Goal: Task Accomplishment & Management: Complete application form

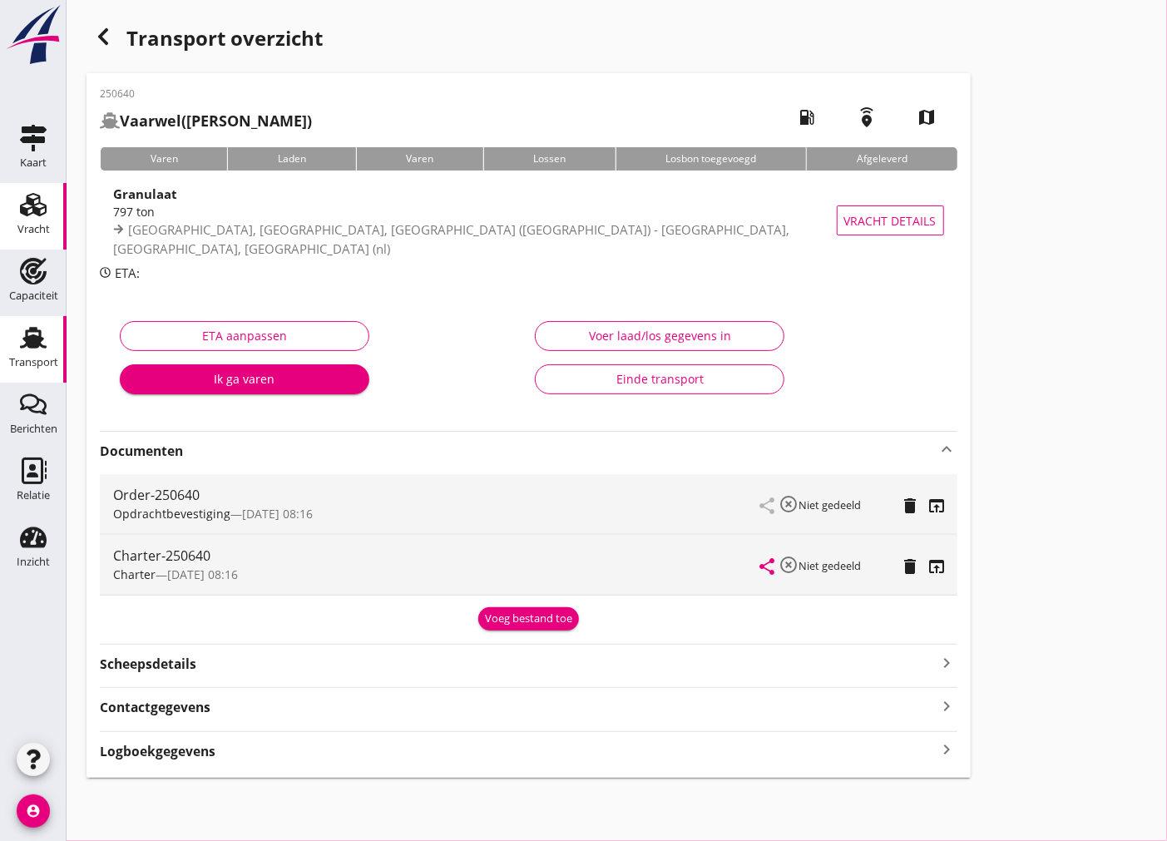
click at [25, 231] on div "Vracht" at bounding box center [33, 229] width 32 height 11
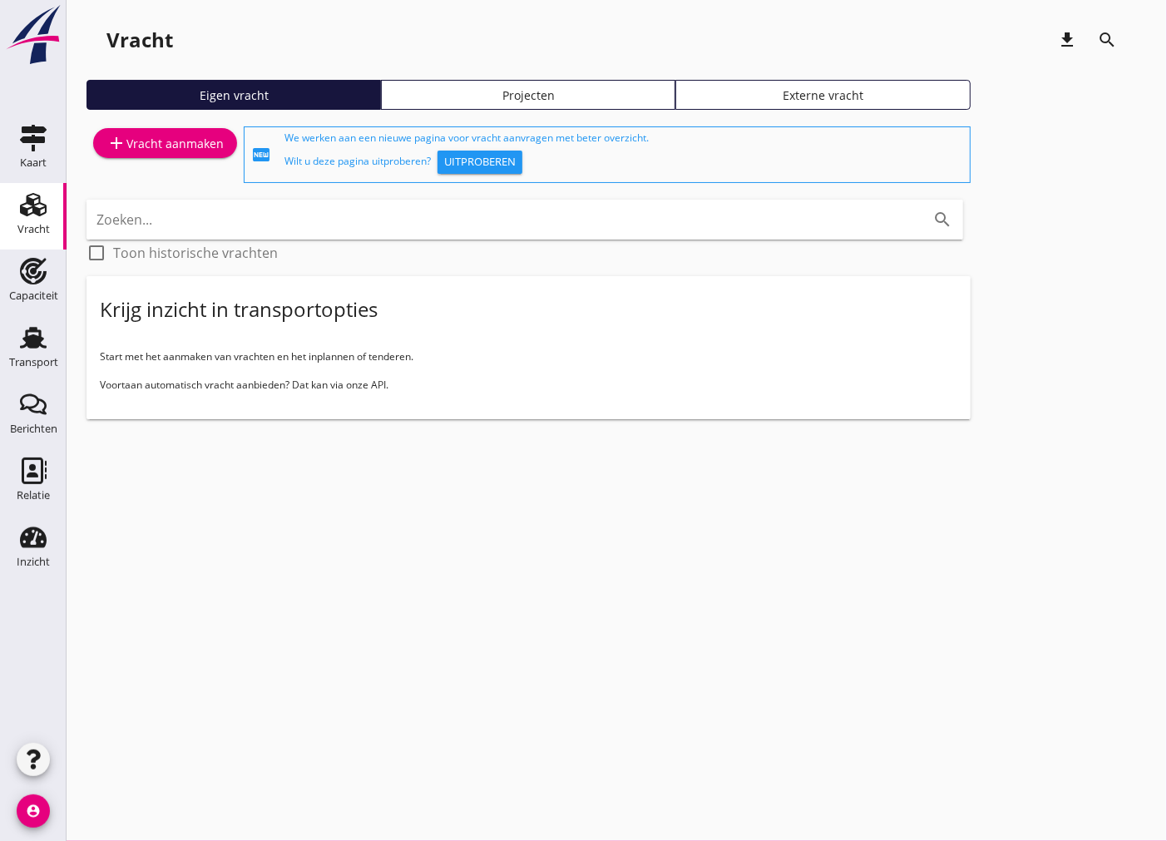
click at [135, 139] on div "add Vracht aanmaken" at bounding box center [164, 143] width 117 height 20
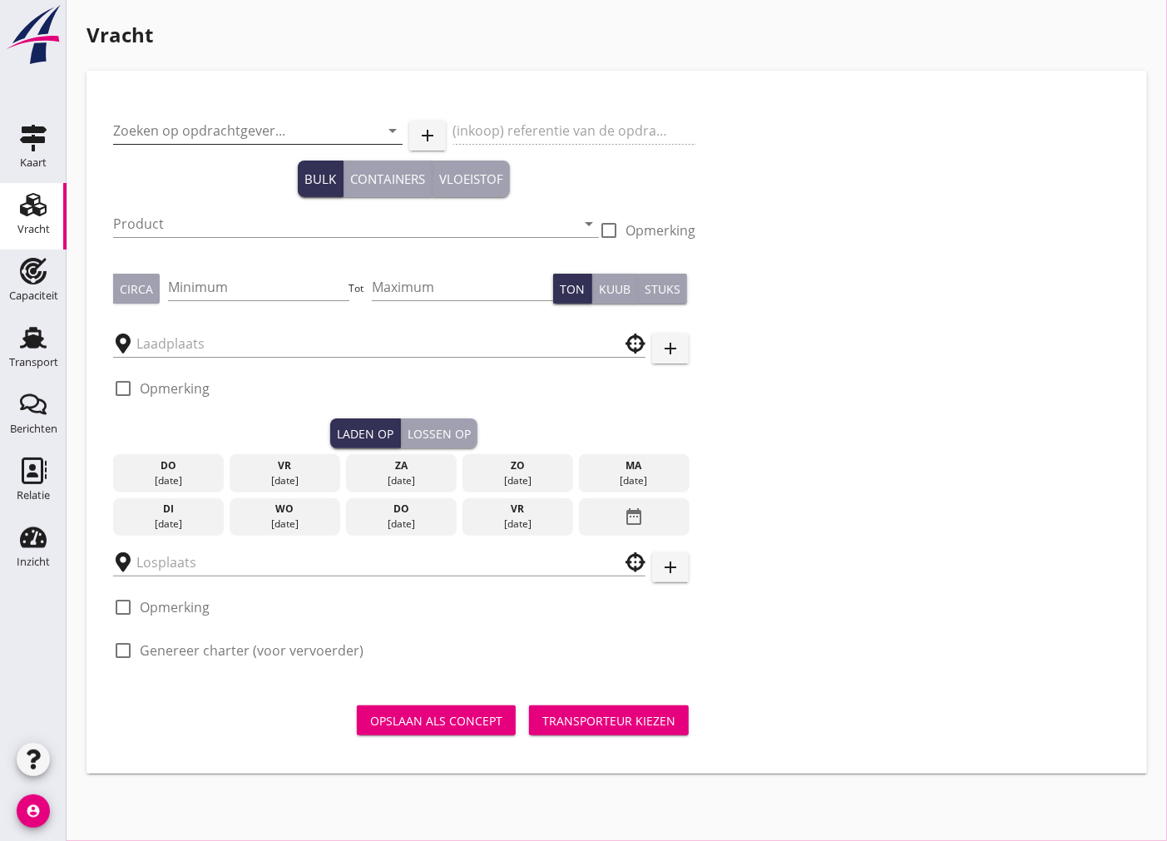
click at [183, 123] on input "Zoeken op opdrachtgever..." at bounding box center [234, 130] width 243 height 27
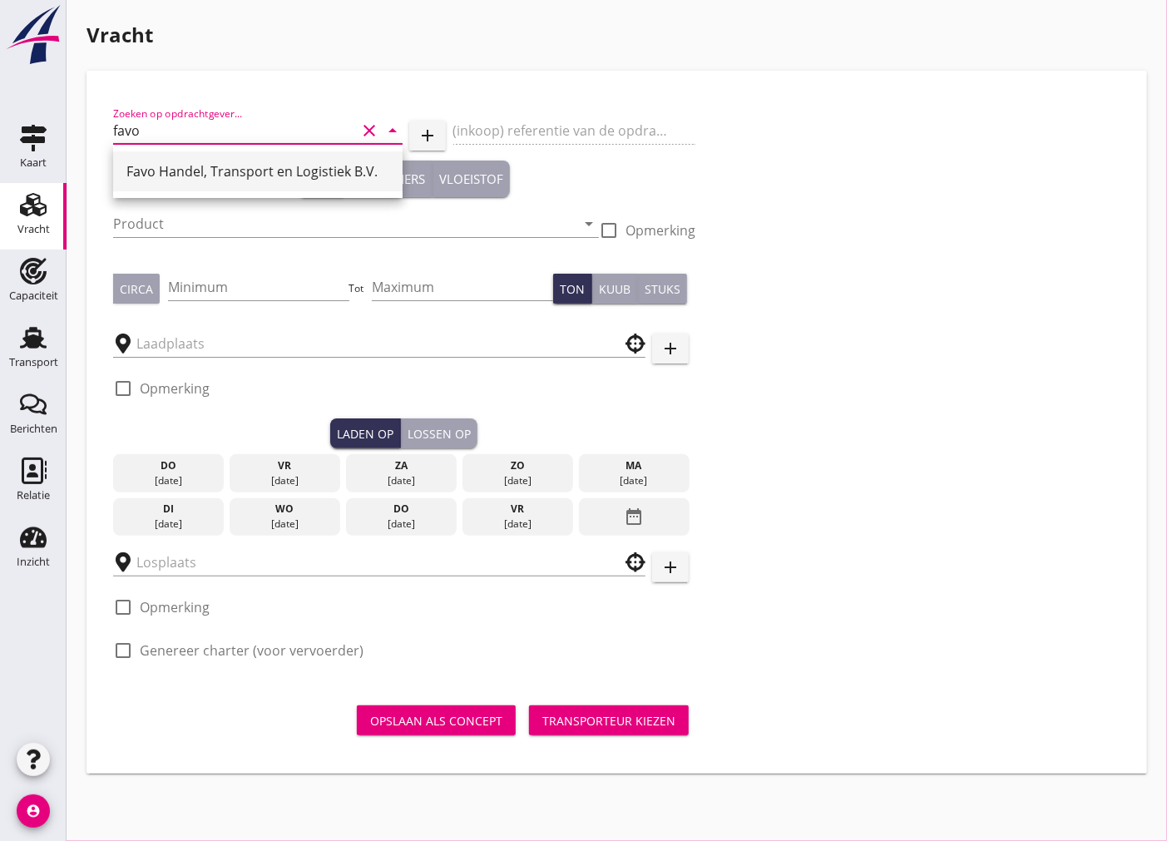
click at [243, 162] on div "Favo Handel, Transport en Logistiek B.V." at bounding box center [257, 171] width 263 height 20
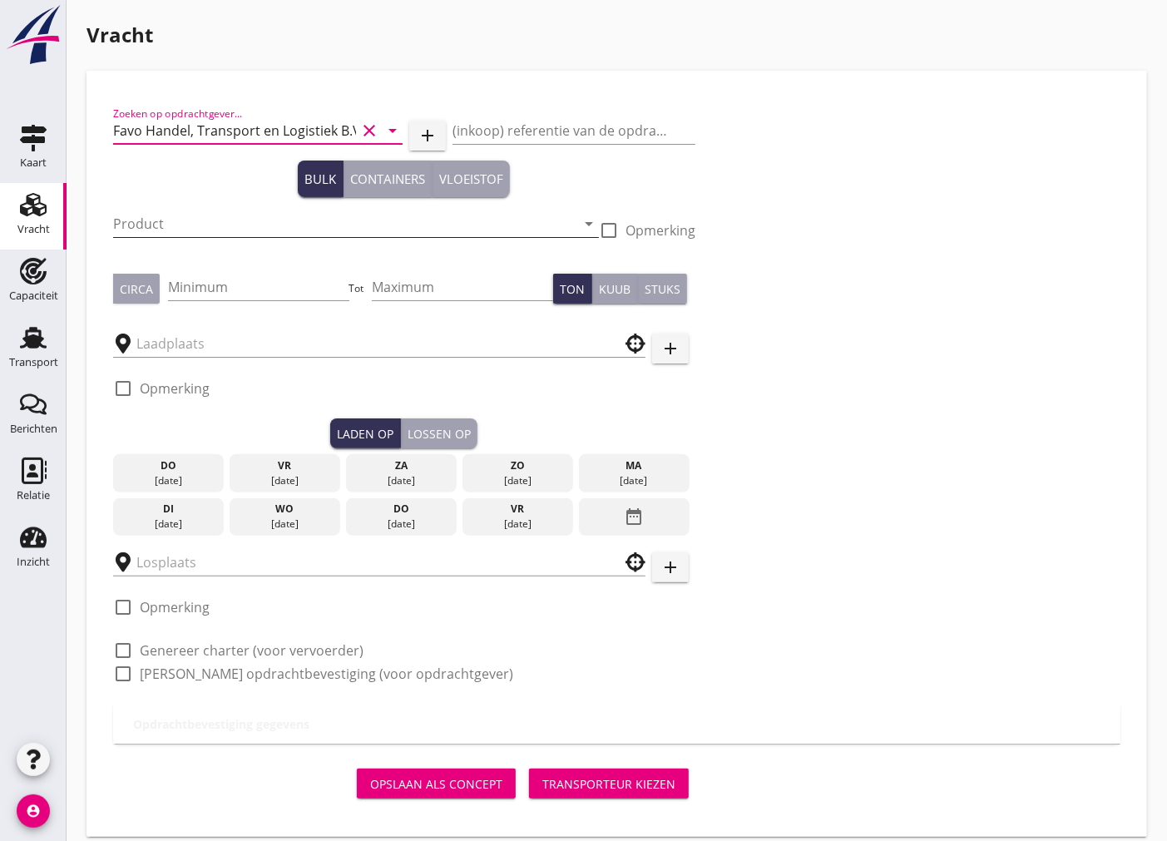
type input "Favo Handel, Transport en Logistiek B.V."
click at [259, 220] on input "Product" at bounding box center [344, 223] width 462 height 27
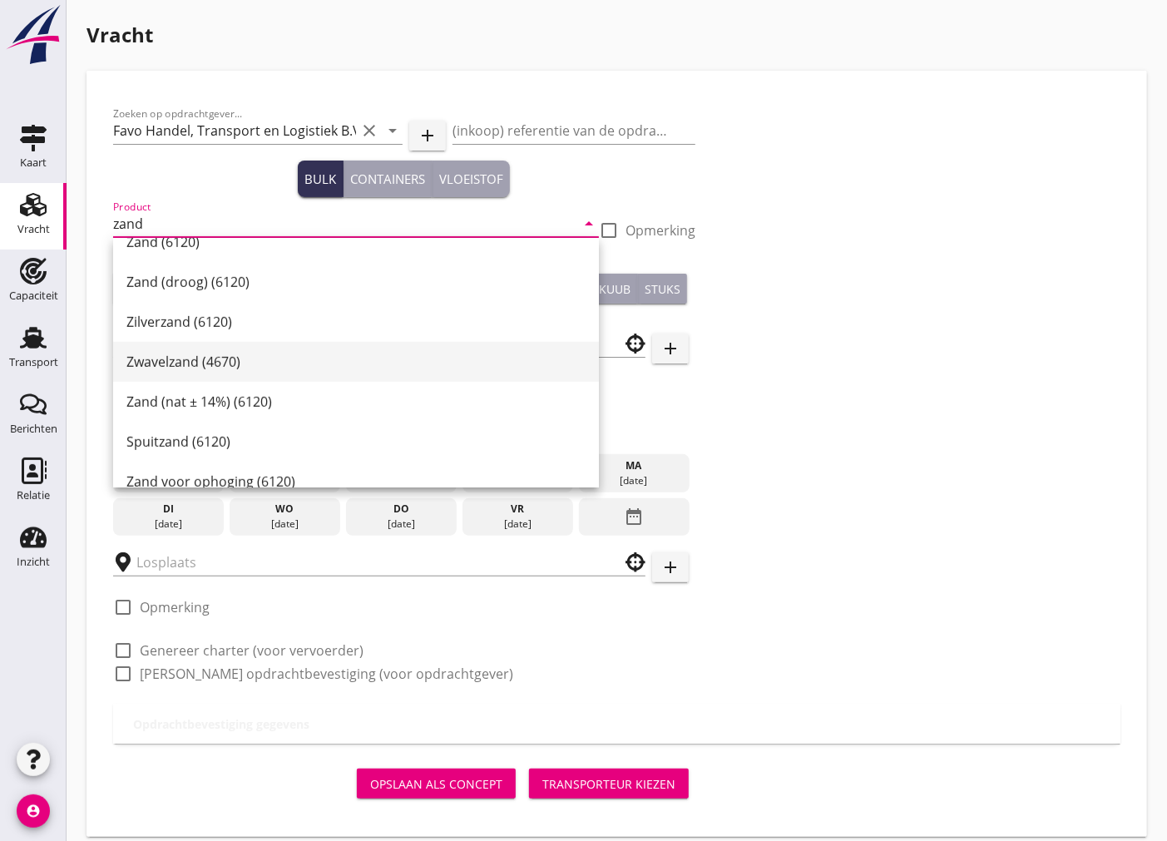
scroll to position [554, 0]
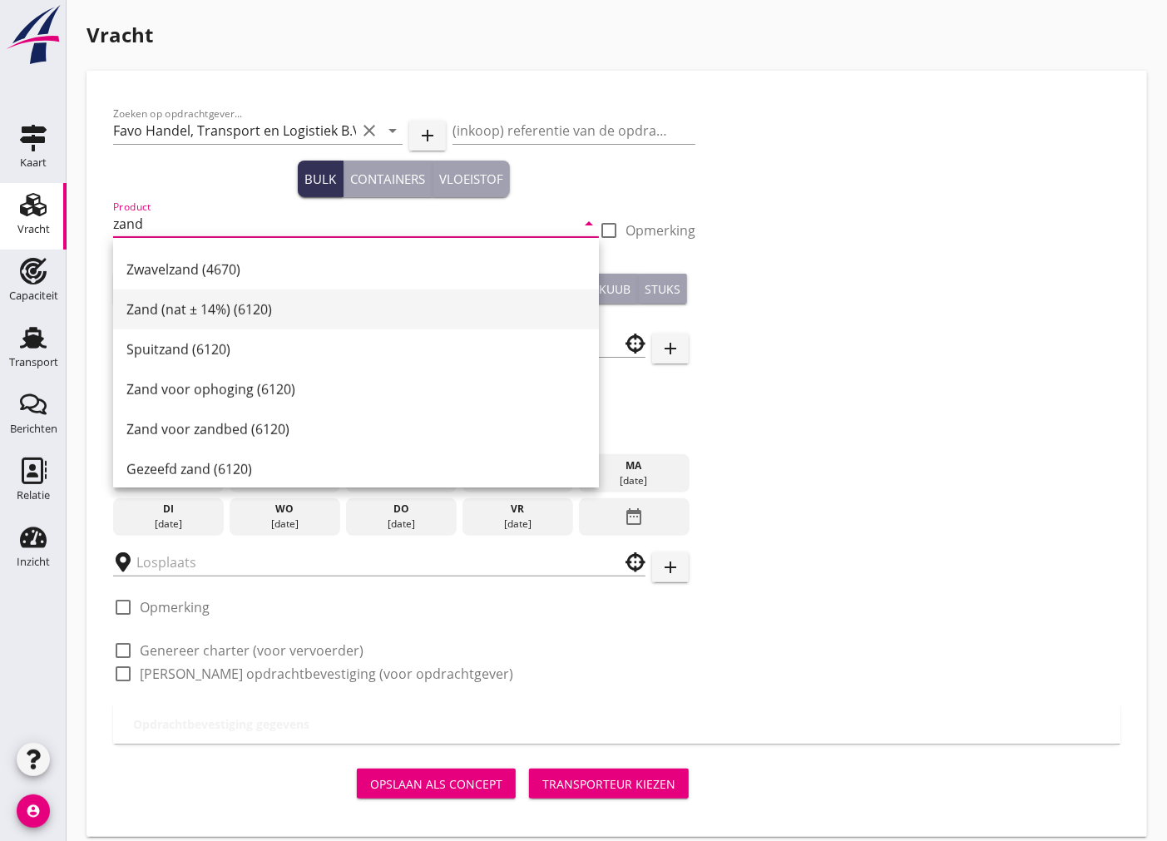
click at [291, 319] on div "Zand (nat ± 14%) (6120)" at bounding box center [355, 309] width 459 height 40
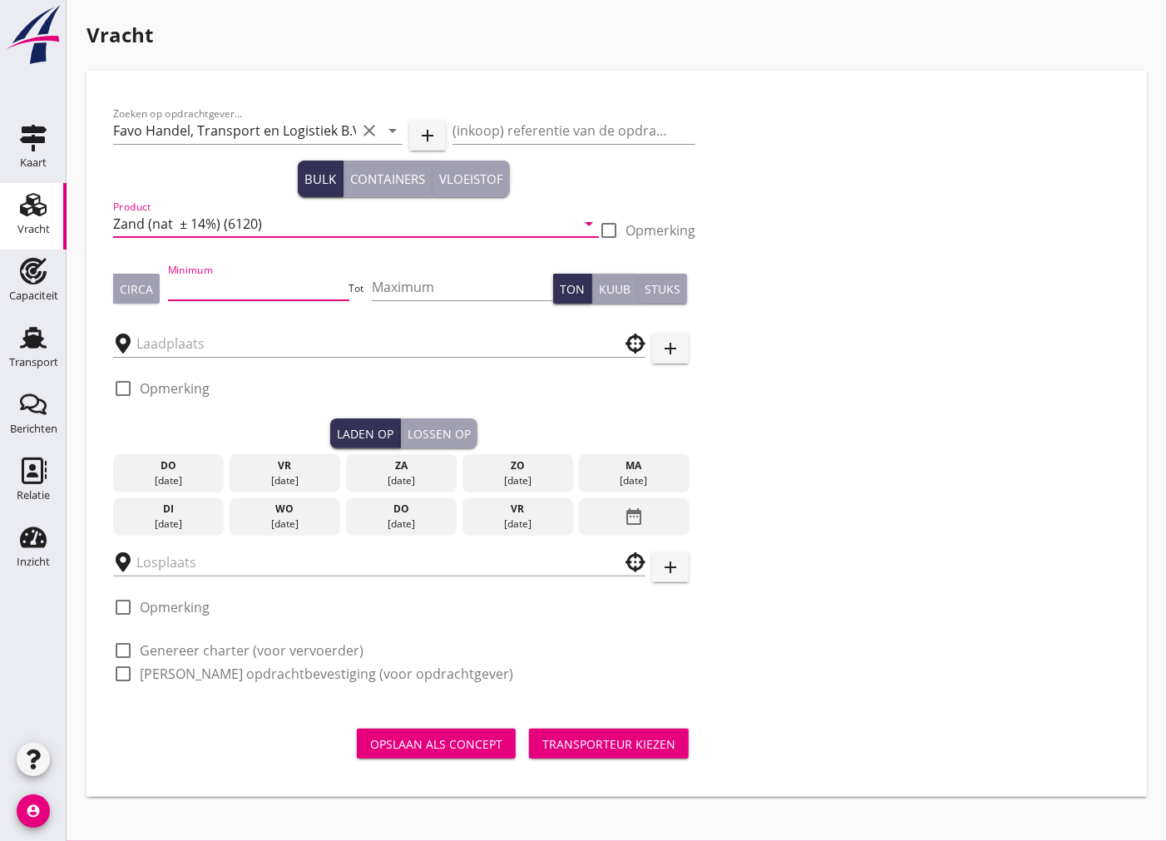
click at [265, 292] on input "Minimum" at bounding box center [258, 287] width 181 height 27
click at [492, 227] on input "Zand (nat ± 14%) (6120)" at bounding box center [344, 223] width 462 height 27
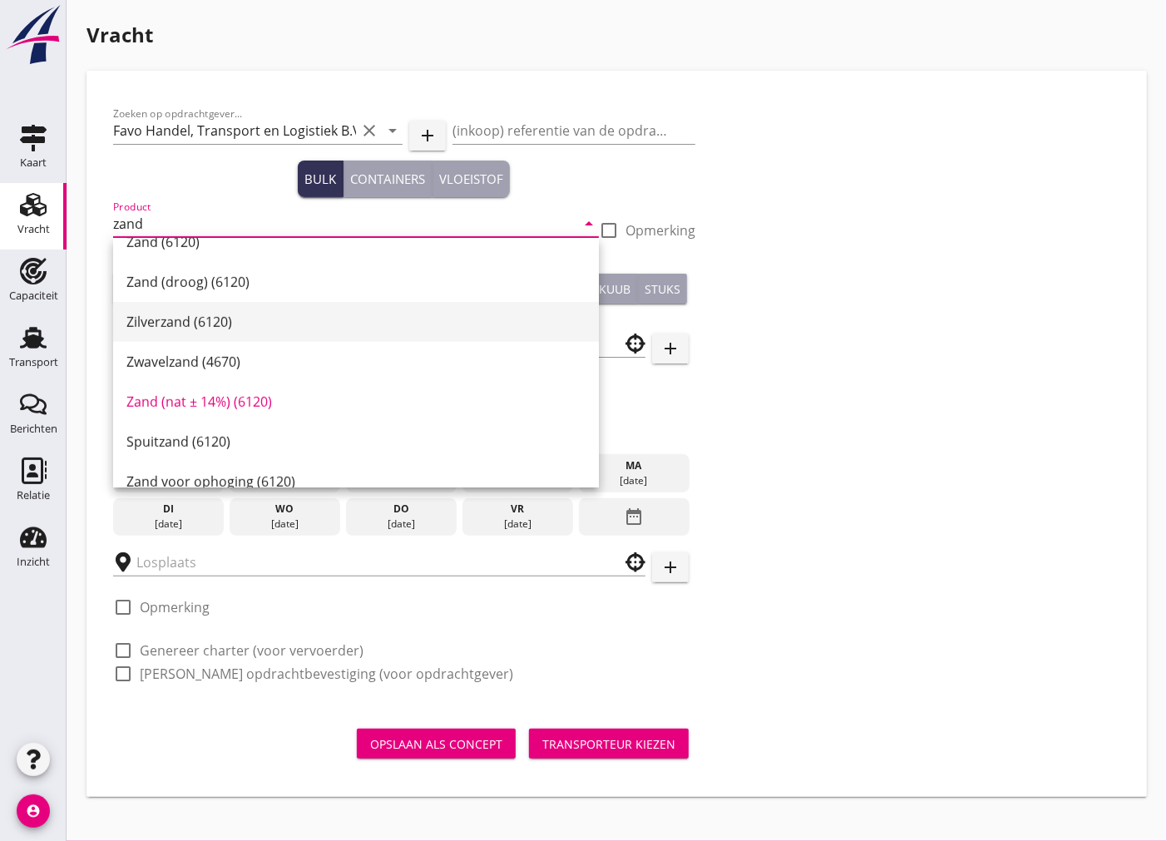
scroll to position [277, 0]
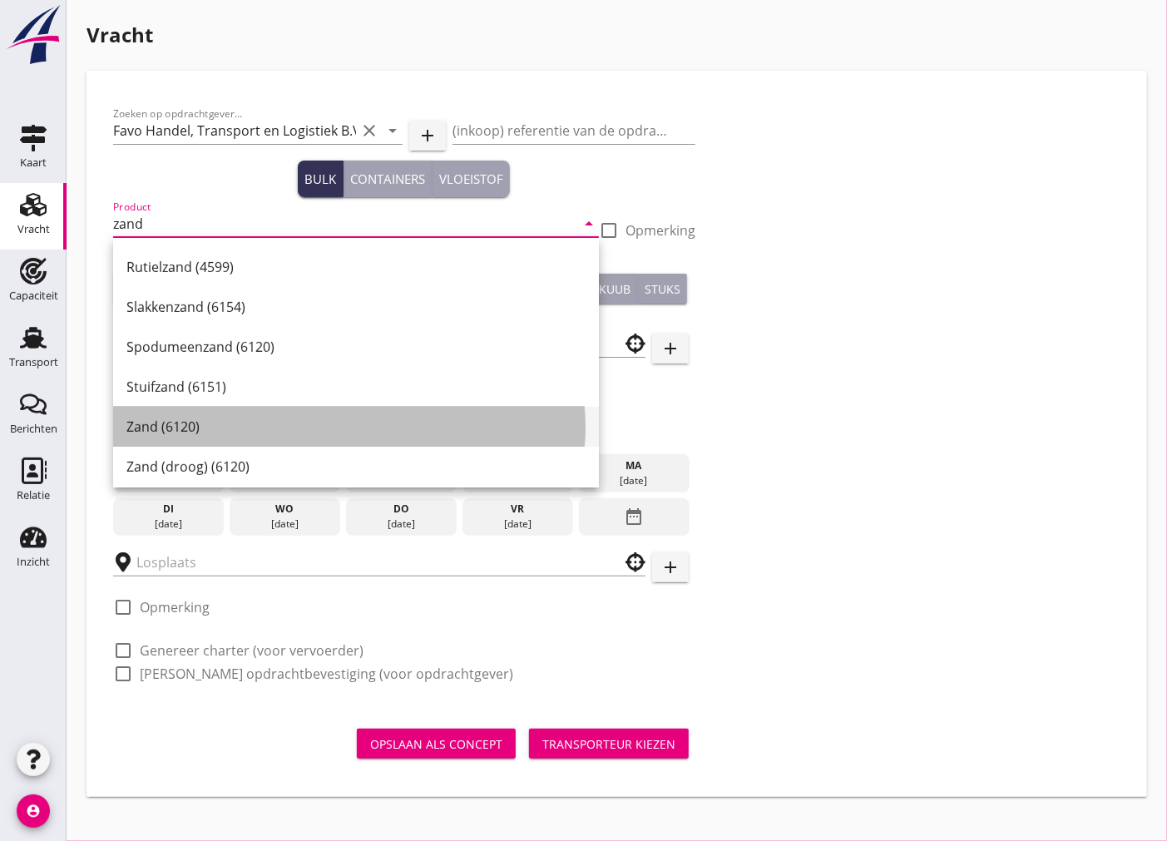
click at [220, 423] on div "Zand (6120)" at bounding box center [355, 427] width 459 height 20
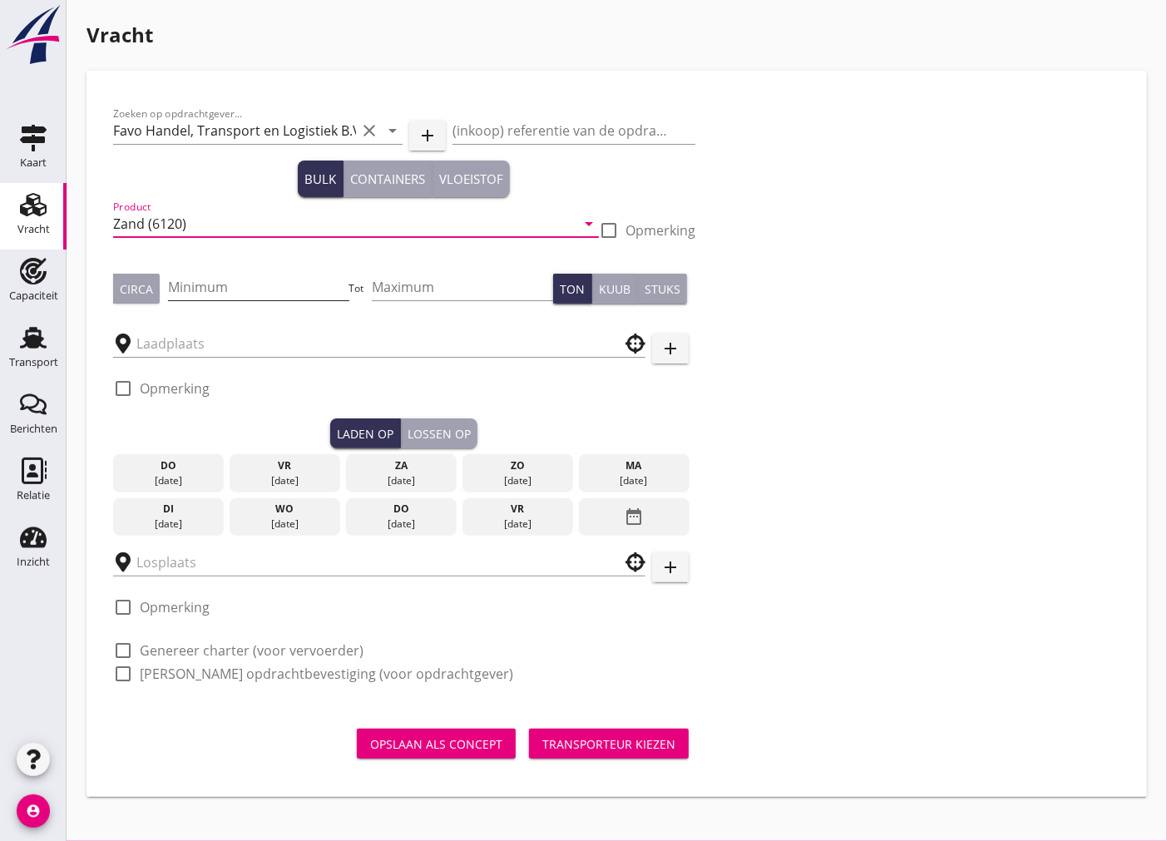
type input "Zand (6120)"
click at [193, 285] on input "Minimum" at bounding box center [258, 287] width 181 height 27
type input "1375"
click at [133, 280] on div "Circa" at bounding box center [136, 288] width 33 height 17
click at [165, 344] on input "text" at bounding box center [367, 343] width 462 height 27
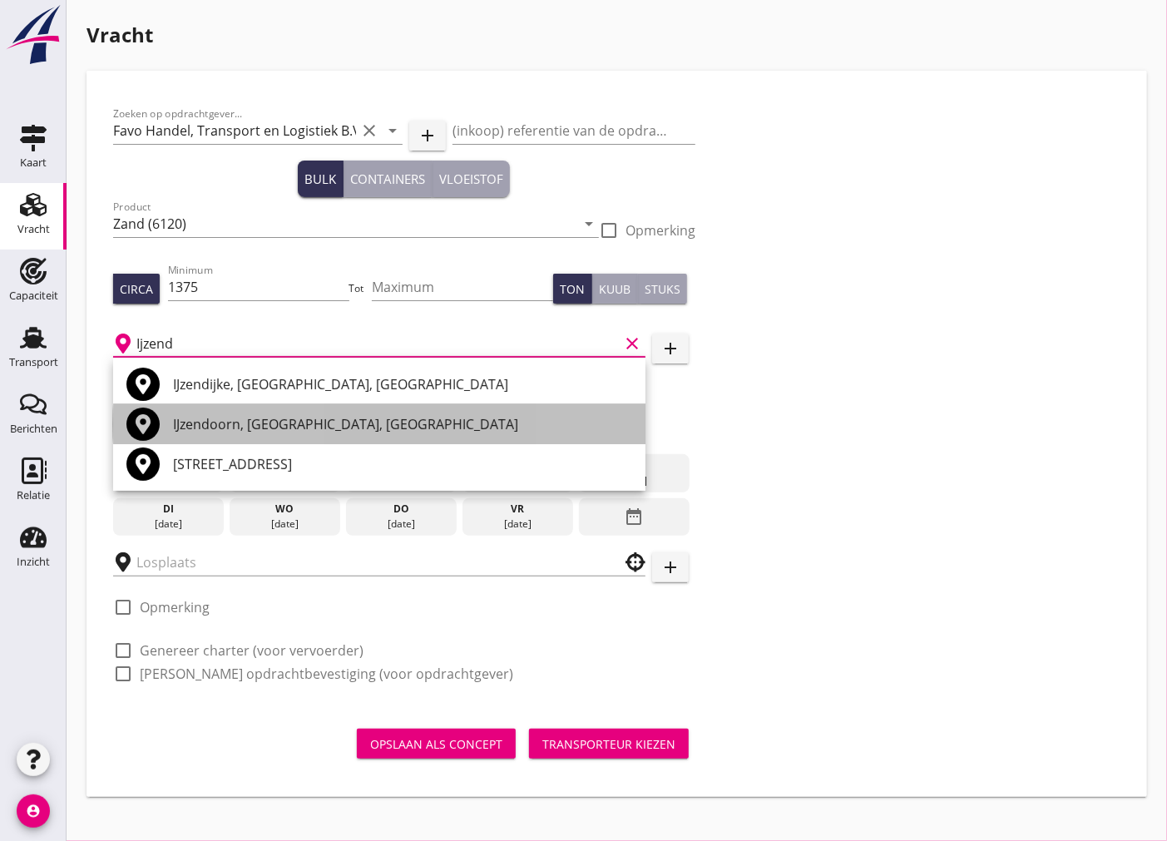
click at [194, 423] on div "IJzendoorn, [GEOGRAPHIC_DATA], [GEOGRAPHIC_DATA]" at bounding box center [402, 424] width 459 height 20
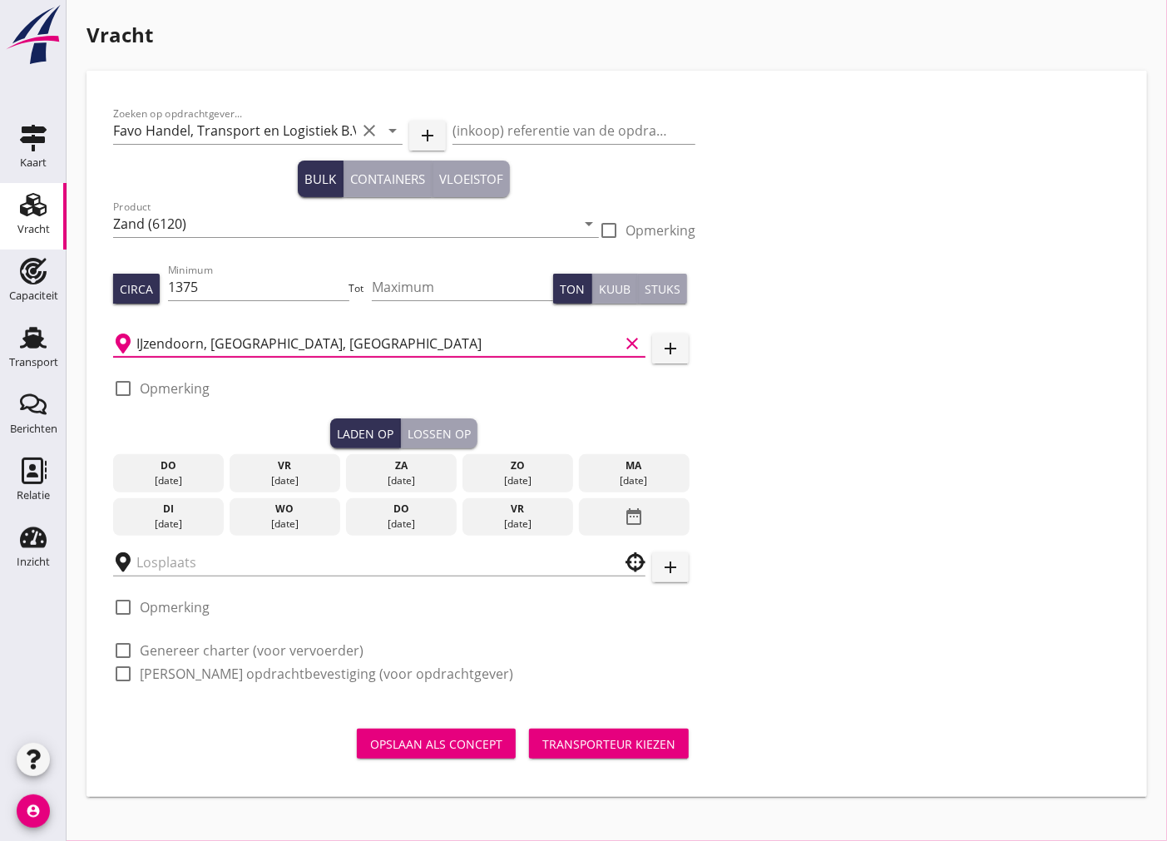
type input "IJzendoorn, [GEOGRAPHIC_DATA], [GEOGRAPHIC_DATA]"
click at [116, 386] on div at bounding box center [123, 388] width 28 height 28
checkbox input "true"
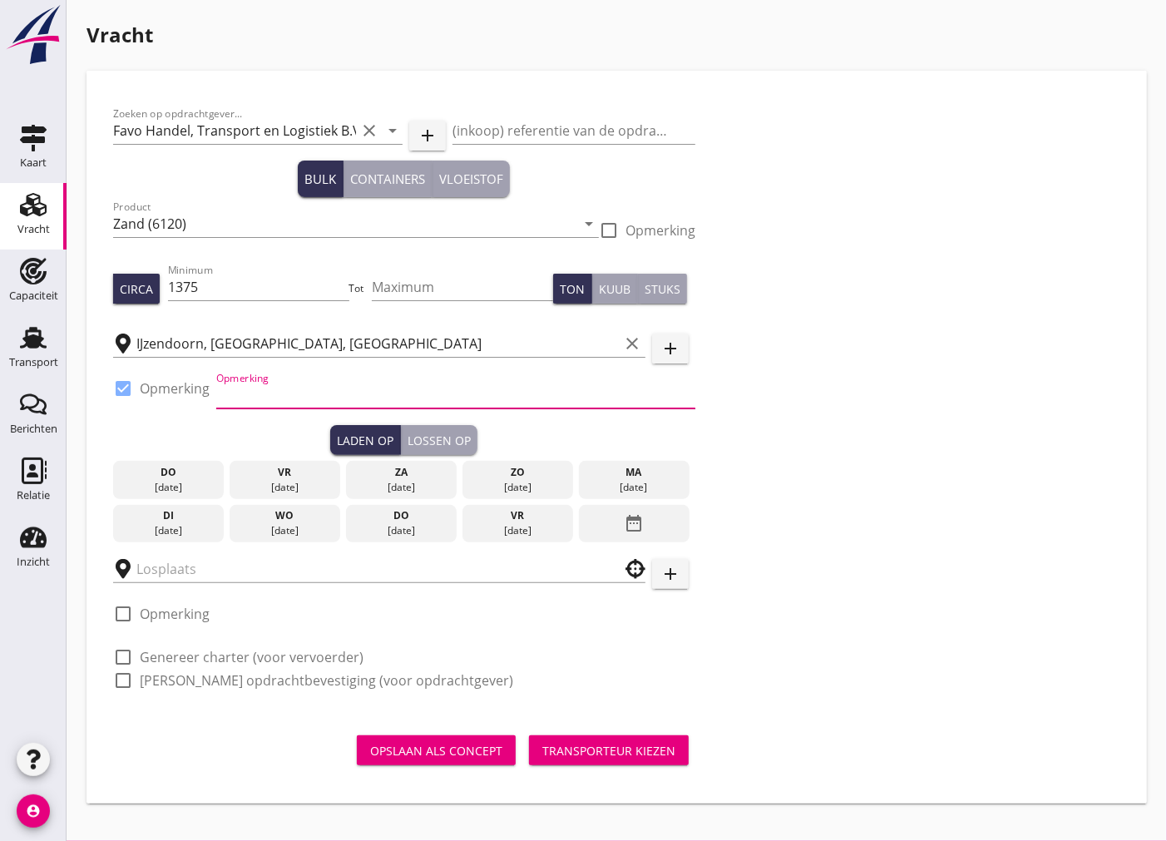
click at [303, 398] on input "Opmerking" at bounding box center [455, 395] width 479 height 27
click at [312, 395] on input "Opmerking" at bounding box center [455, 395] width 479 height 27
type input "0344 579 979"
click at [639, 476] on div "ma" at bounding box center [633, 472] width 102 height 15
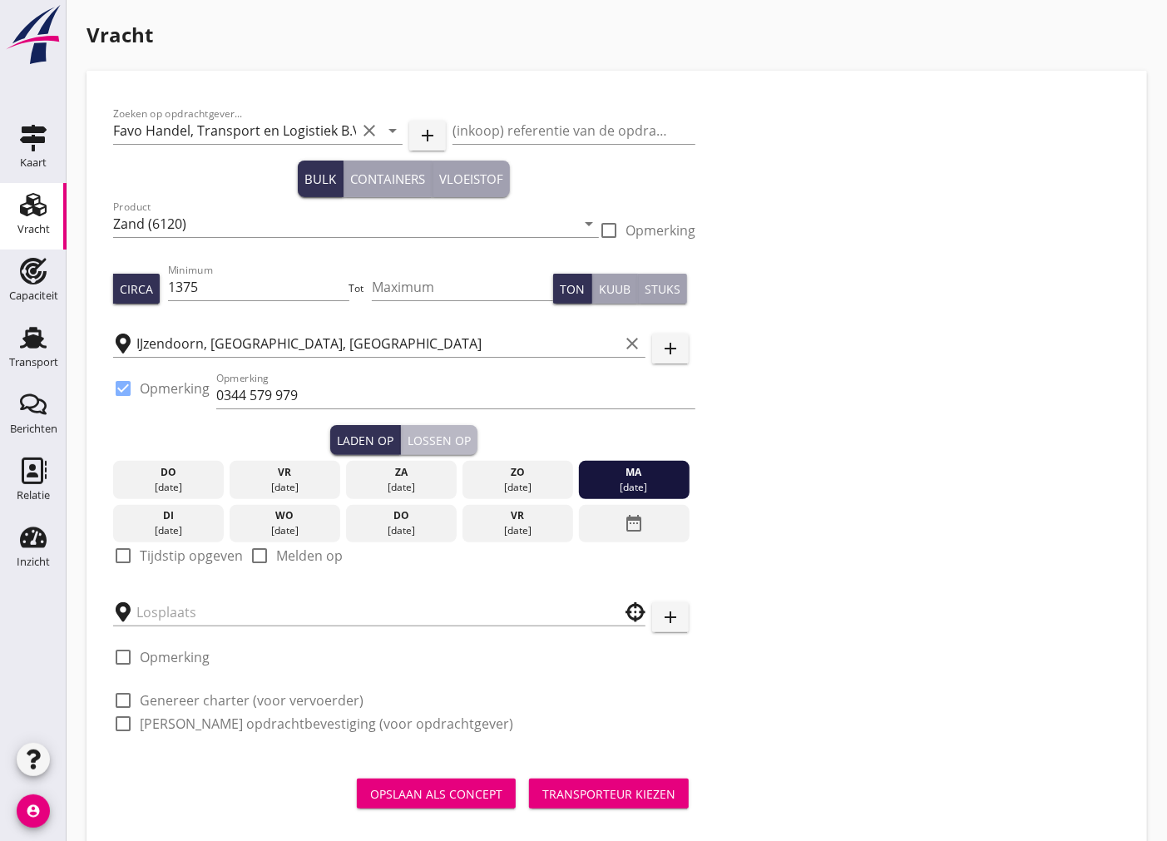
click at [447, 450] on button "Lossen op" at bounding box center [439, 440] width 77 height 30
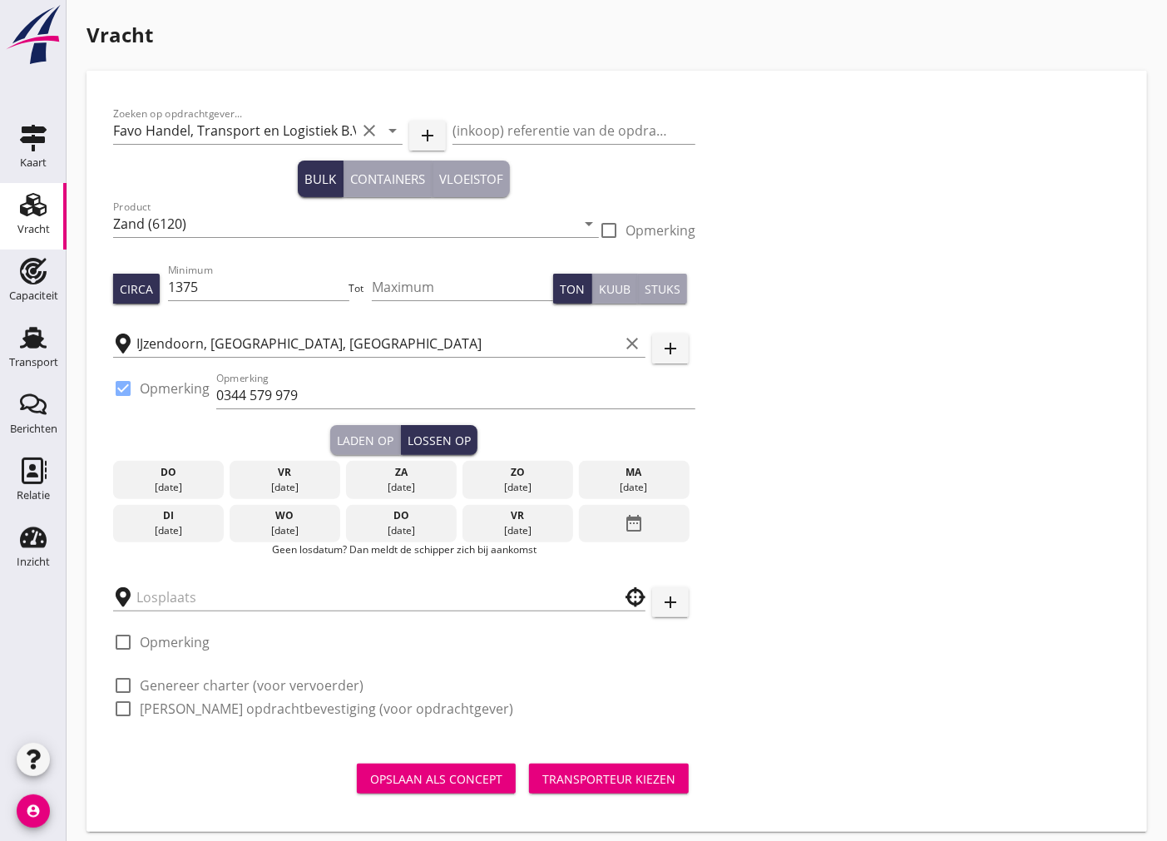
click at [145, 509] on div "di" at bounding box center [168, 515] width 102 height 15
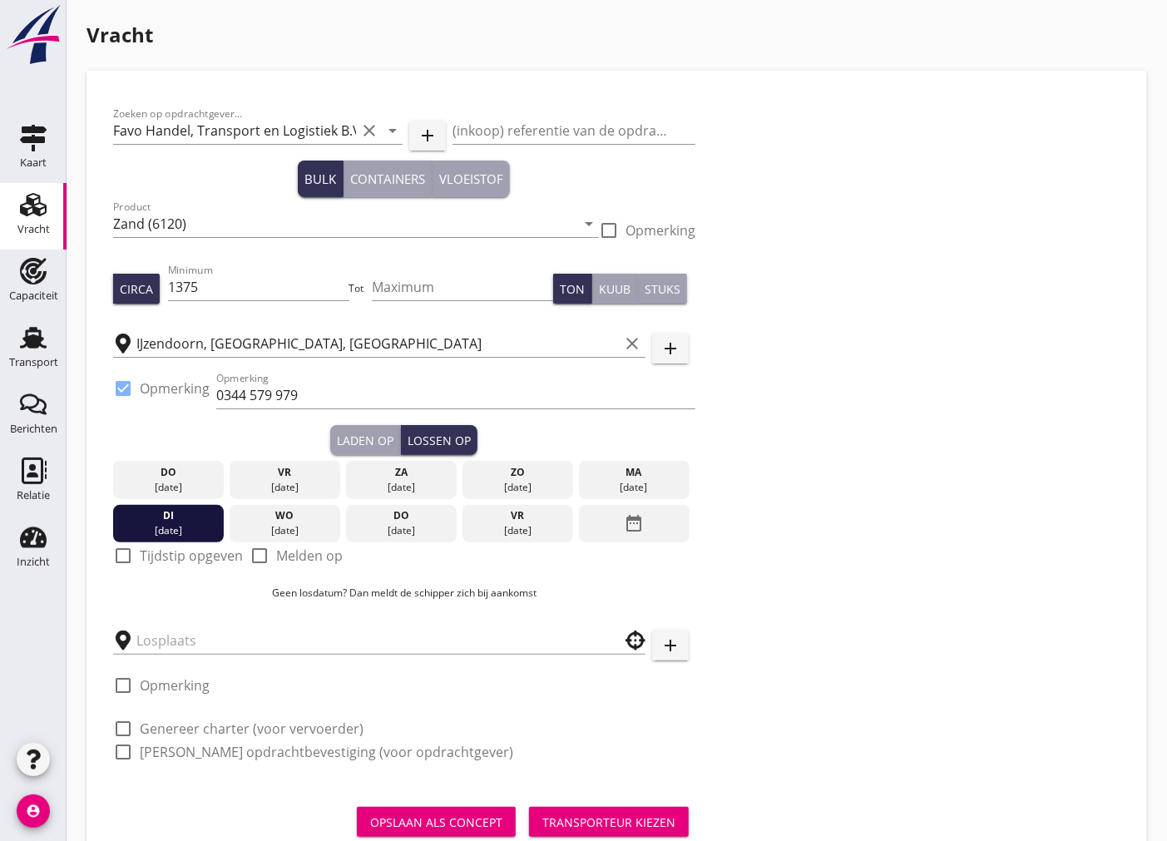
click at [128, 551] on div at bounding box center [123, 555] width 28 height 28
checkbox input "true"
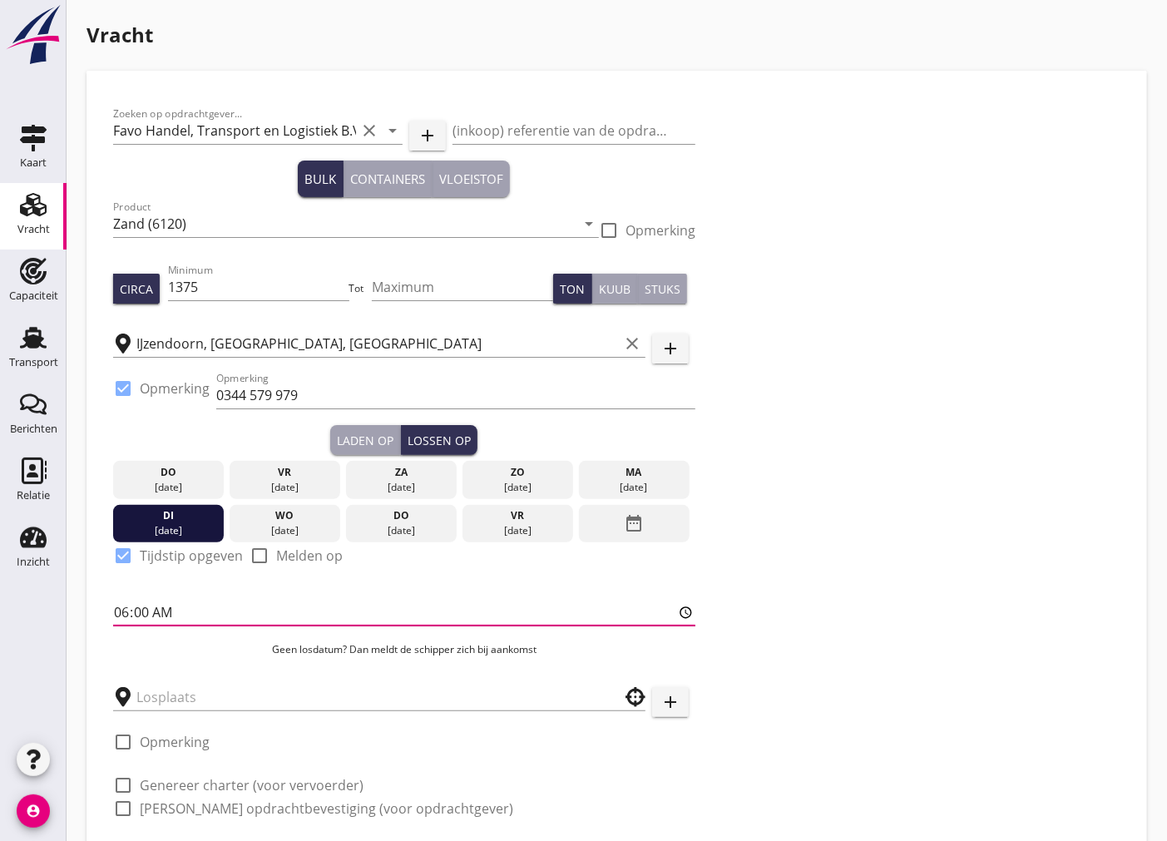
click at [122, 616] on input "06:00" at bounding box center [404, 612] width 582 height 27
click at [142, 616] on input "06:00" at bounding box center [404, 612] width 582 height 27
type input "06:01"
click at [378, 446] on div "Laden op" at bounding box center [365, 440] width 57 height 17
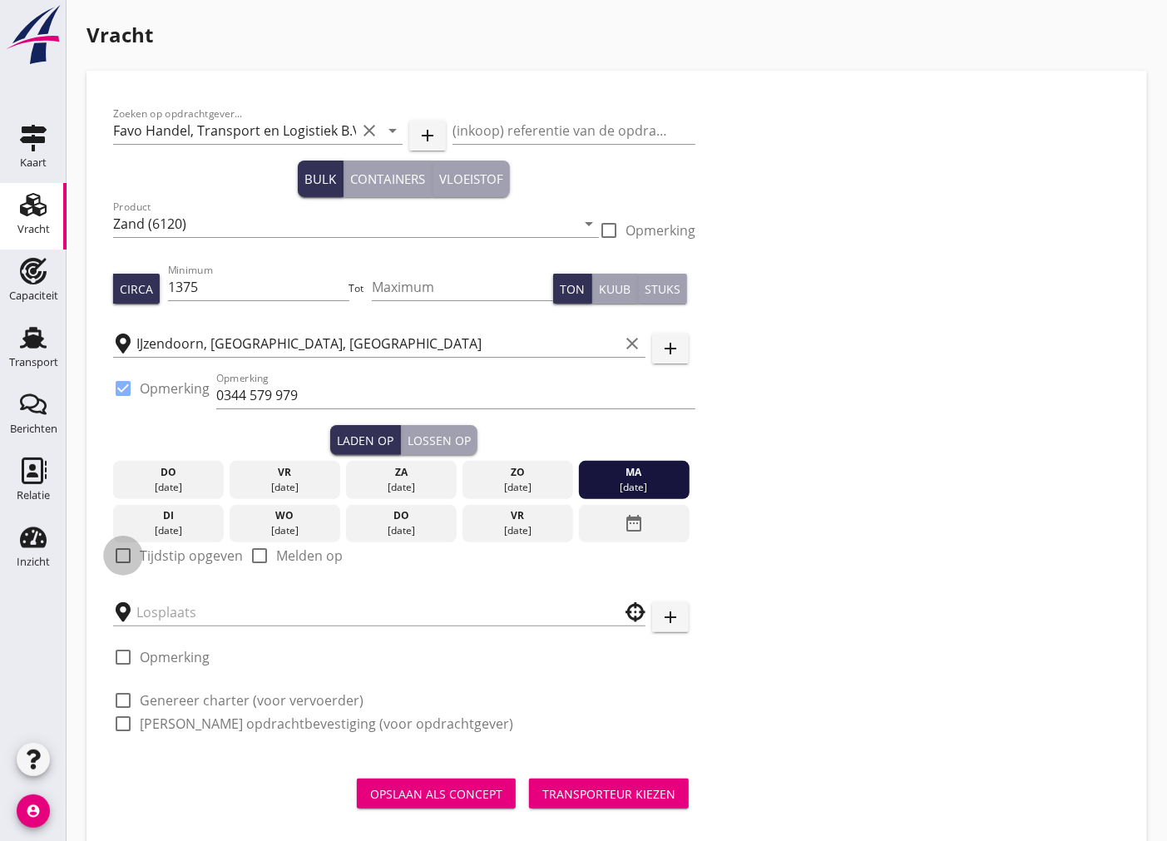
click at [121, 555] on div at bounding box center [123, 555] width 28 height 28
checkbox input "true"
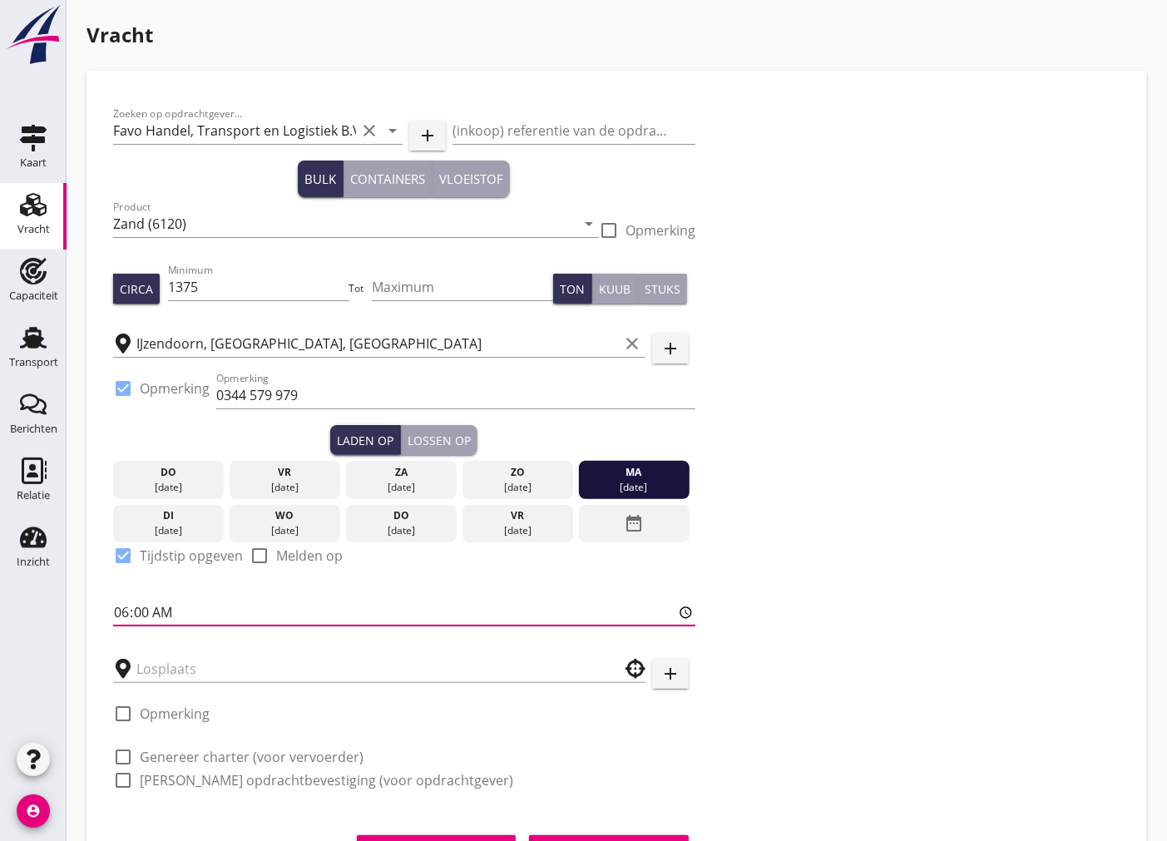
click at [140, 605] on input "06:00" at bounding box center [404, 612] width 582 height 27
type input "06:01"
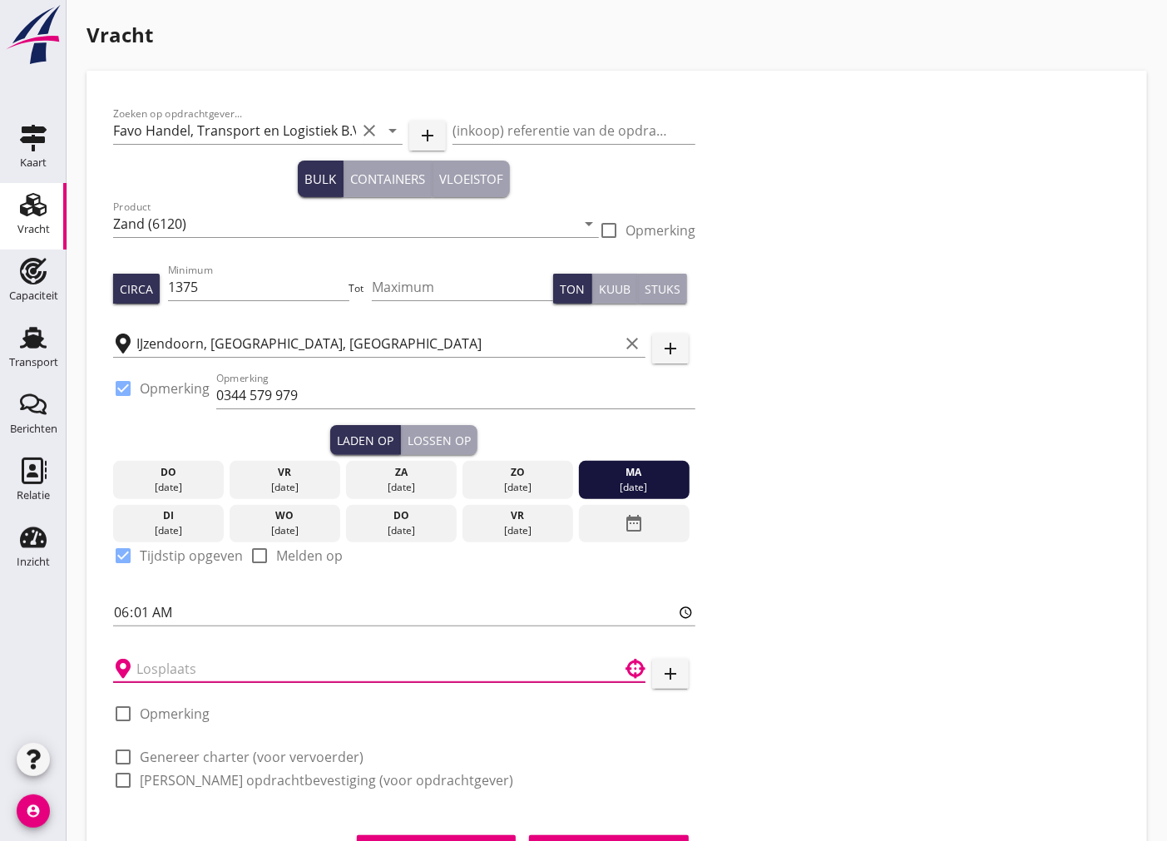
click at [190, 660] on input "text" at bounding box center [367, 668] width 462 height 27
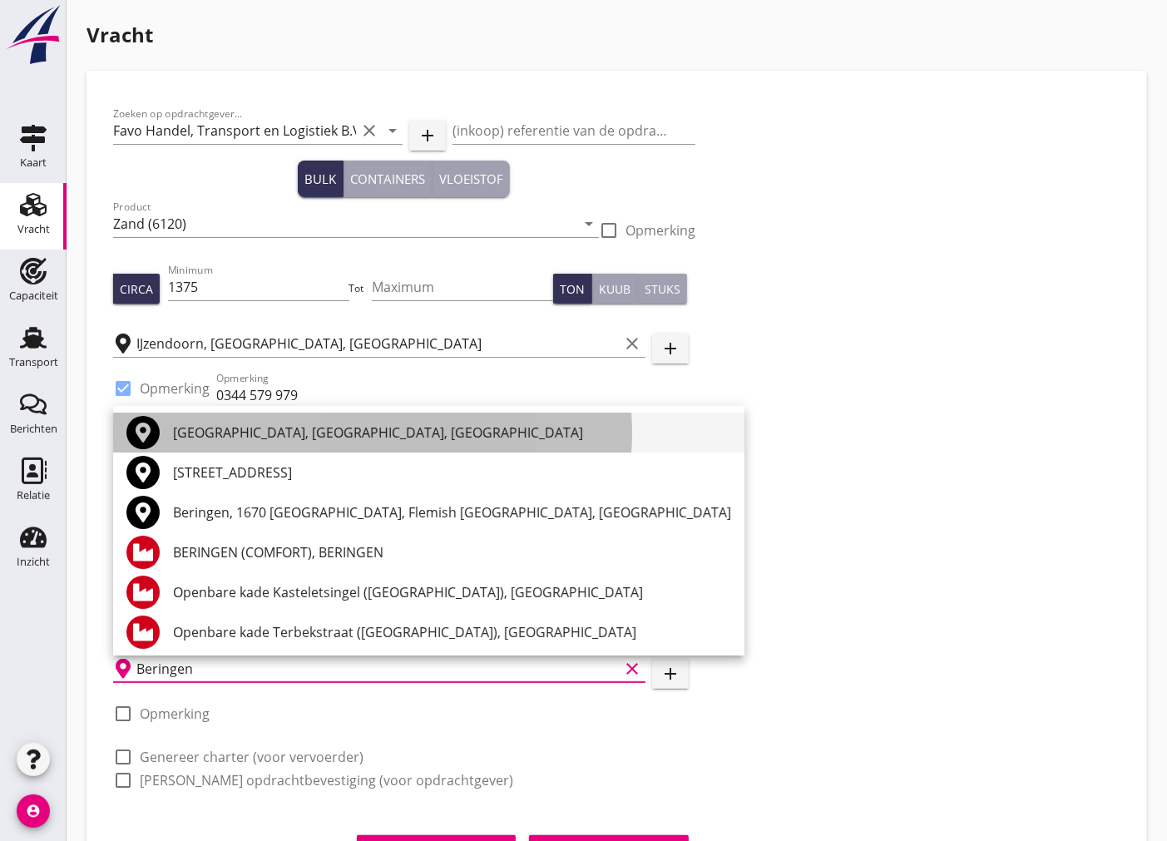
click at [270, 433] on div "[GEOGRAPHIC_DATA], [GEOGRAPHIC_DATA], [GEOGRAPHIC_DATA]" at bounding box center [452, 433] width 558 height 20
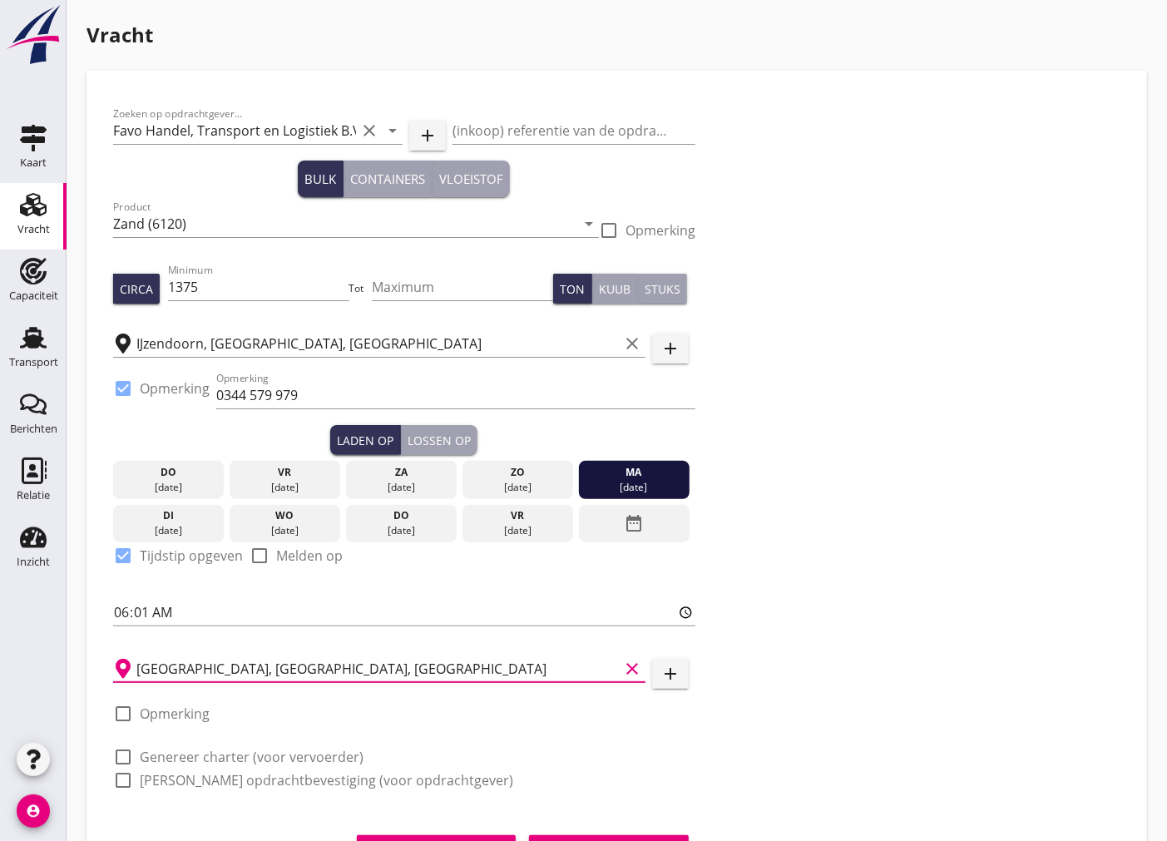
type input "[GEOGRAPHIC_DATA], [GEOGRAPHIC_DATA], [GEOGRAPHIC_DATA]"
click at [121, 720] on div at bounding box center [123, 714] width 28 height 28
checkbox input "true"
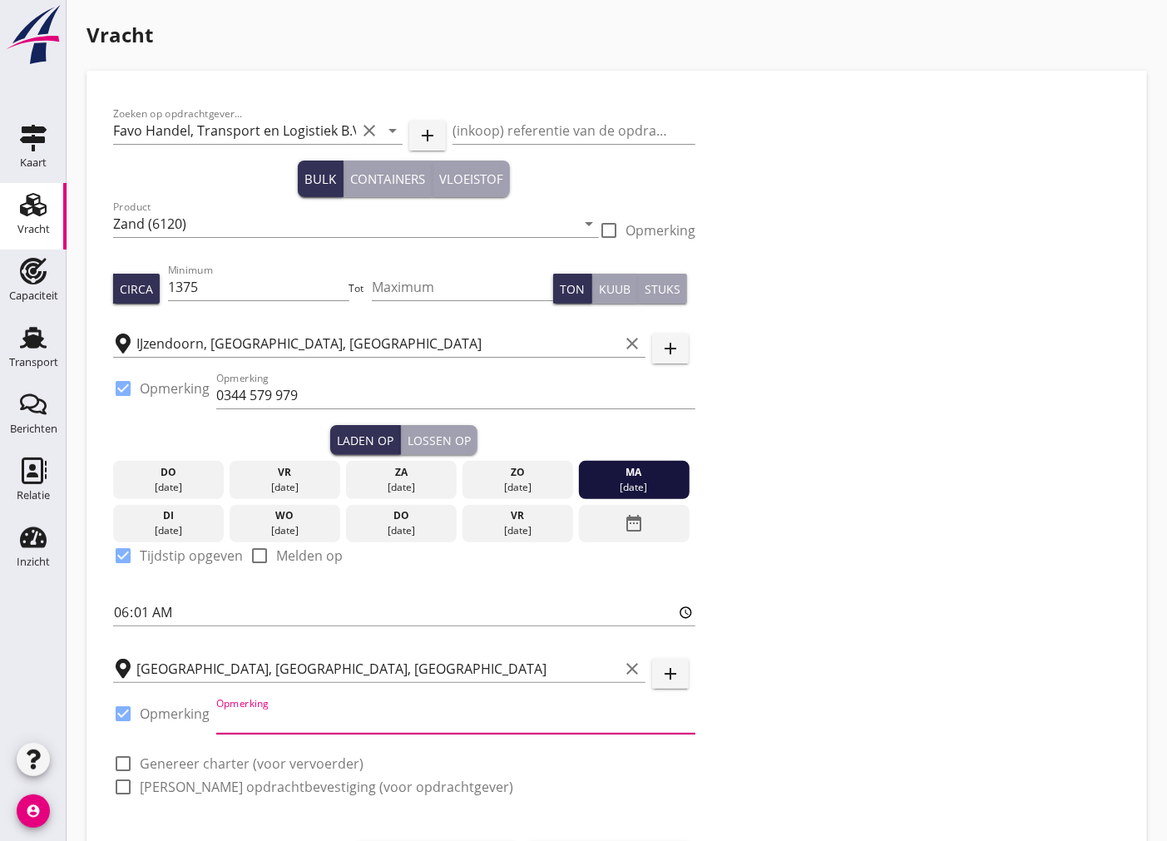
click at [260, 715] on input "Opmerking" at bounding box center [455, 720] width 479 height 27
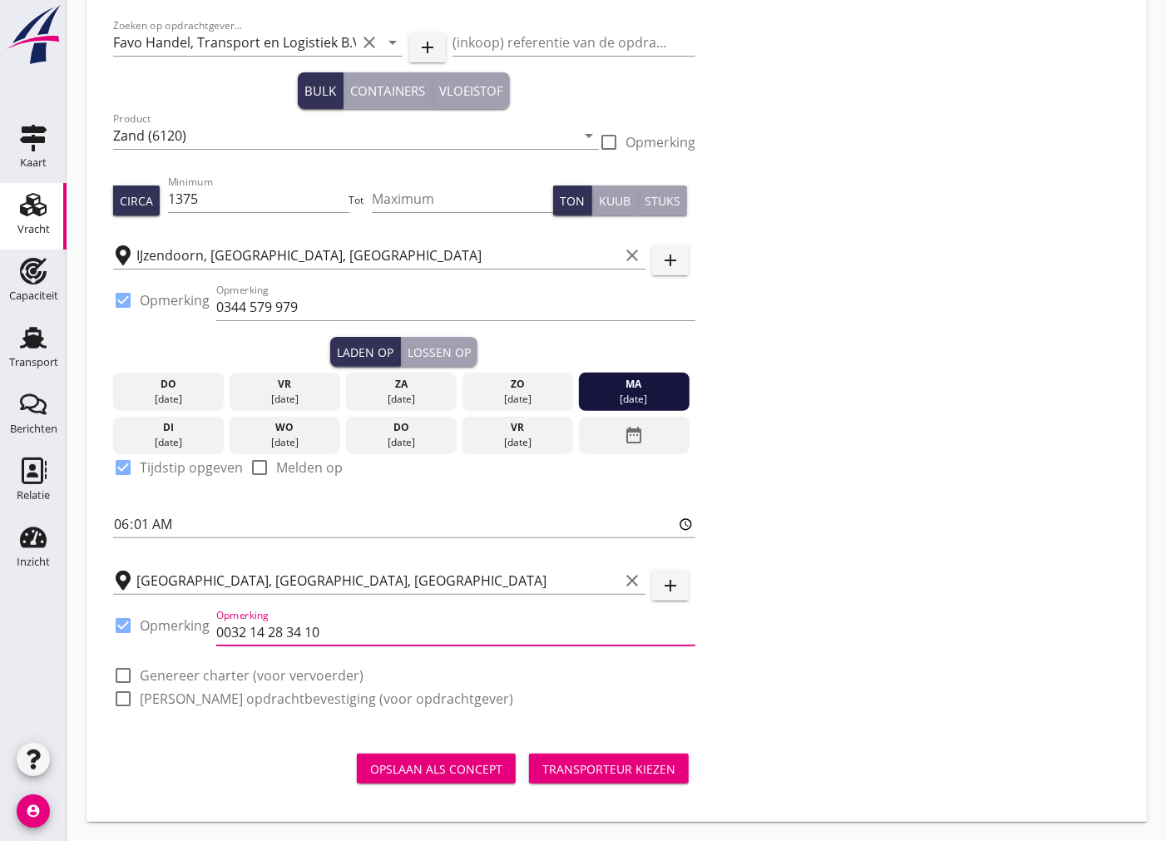
type input "0032 14 28 34 10"
click at [121, 669] on div at bounding box center [123, 675] width 28 height 28
checkbox input "true"
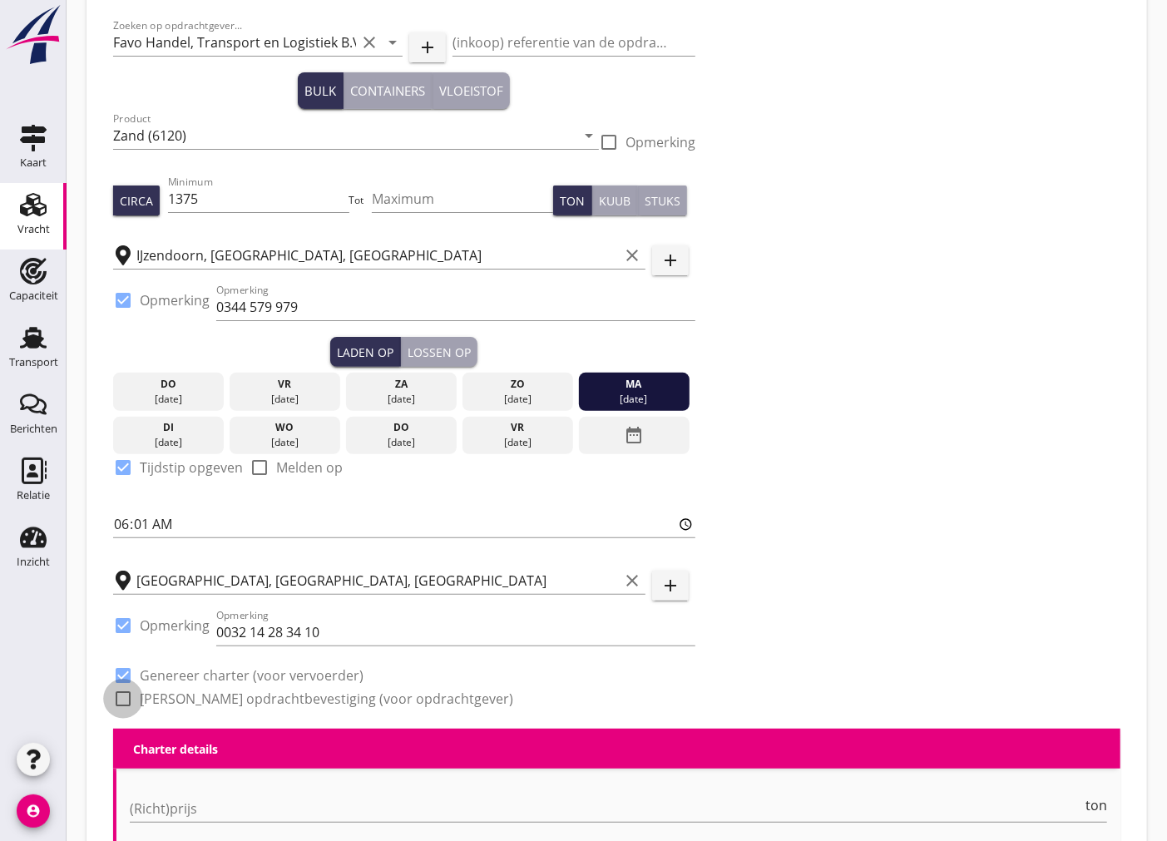
click at [117, 695] on div at bounding box center [123, 699] width 28 height 28
checkbox input "true"
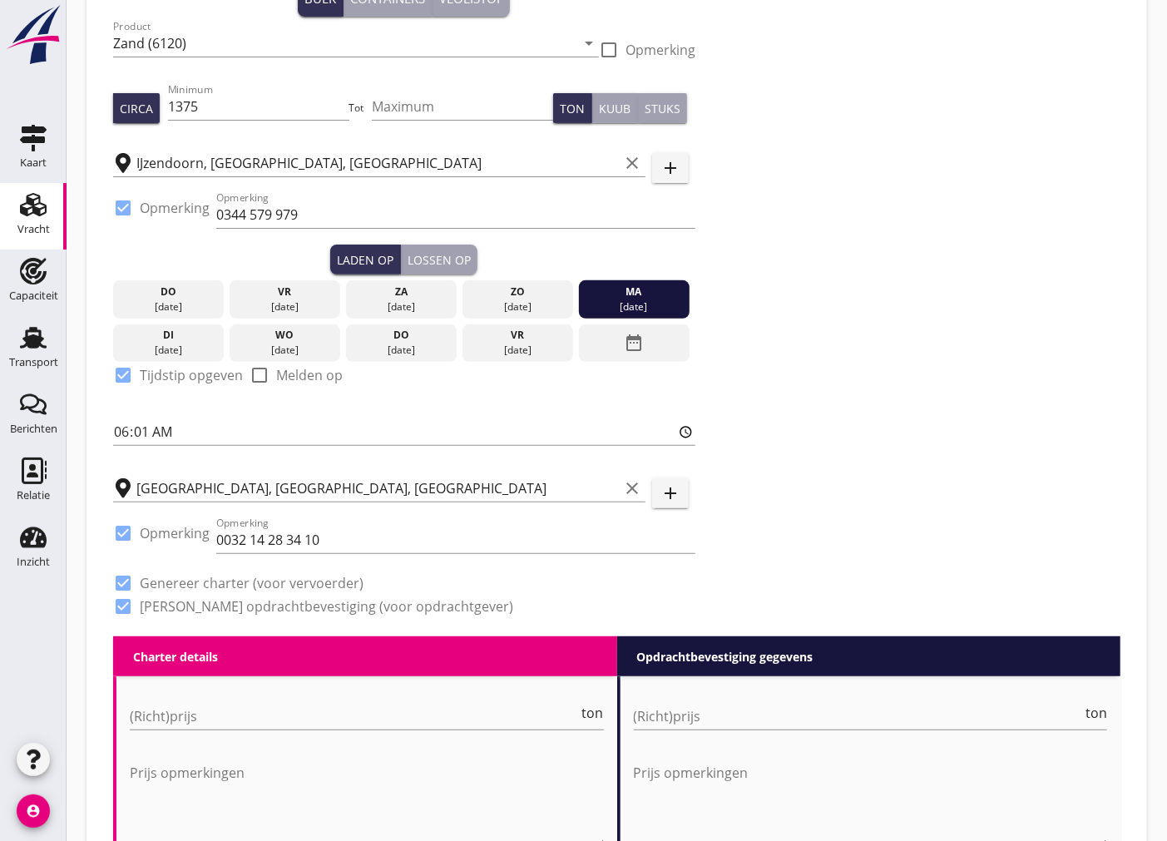
scroll to position [273, 0]
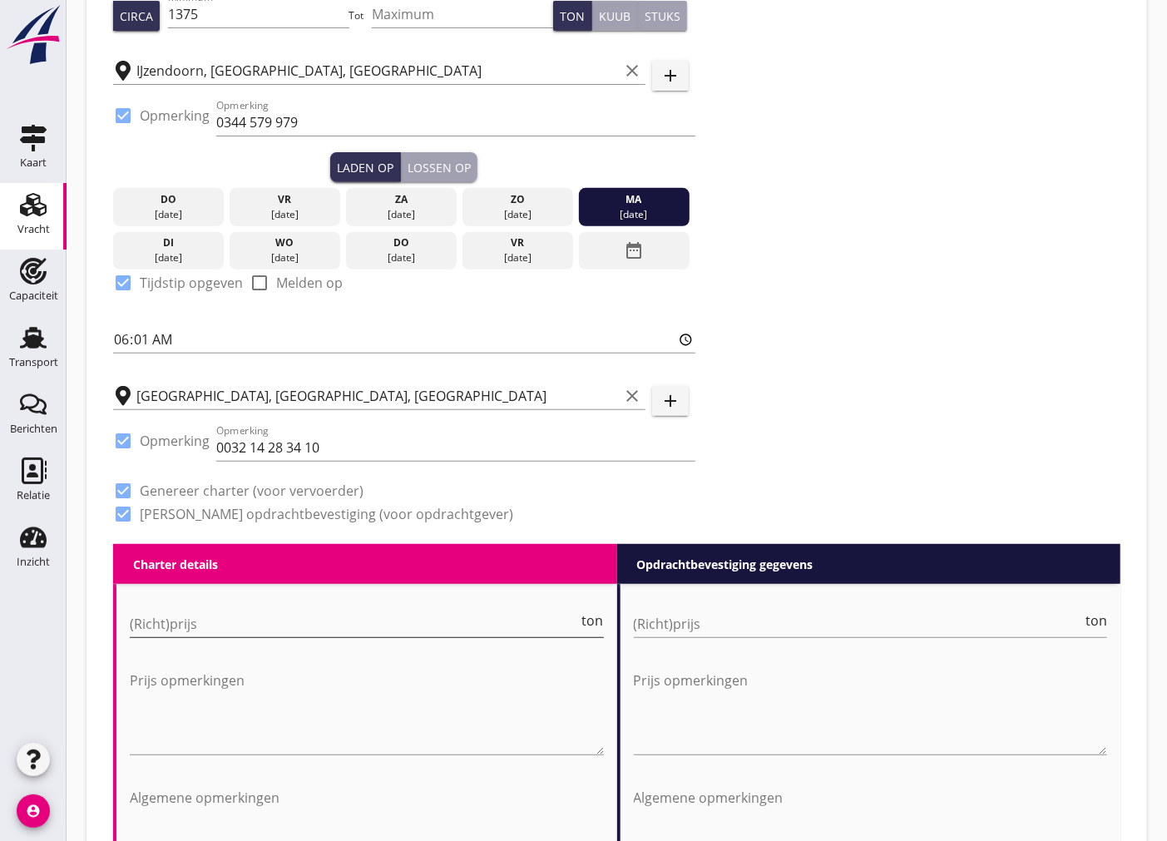
click at [205, 628] on input "(Richt)prijs" at bounding box center [354, 624] width 449 height 27
type input "4"
click at [769, 624] on input "(Richt)prijs" at bounding box center [858, 624] width 449 height 27
type input "4"
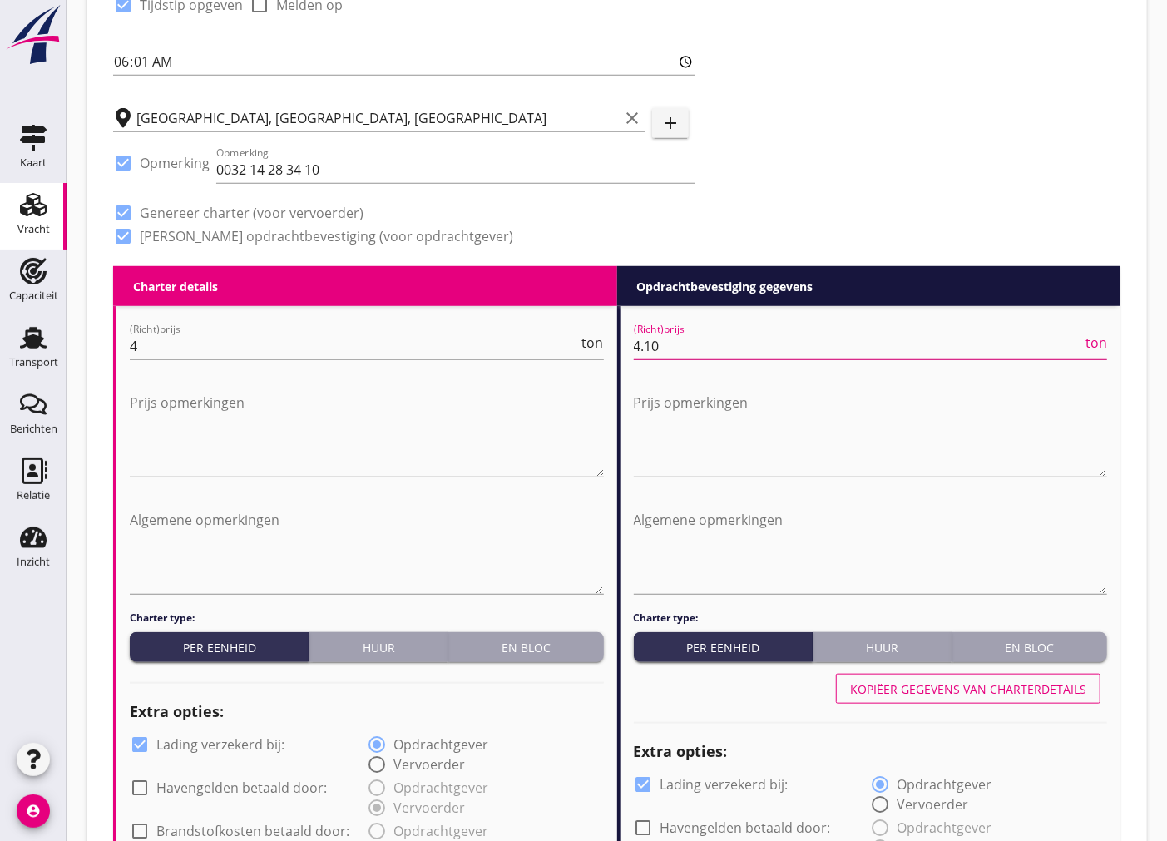
scroll to position [643, 0]
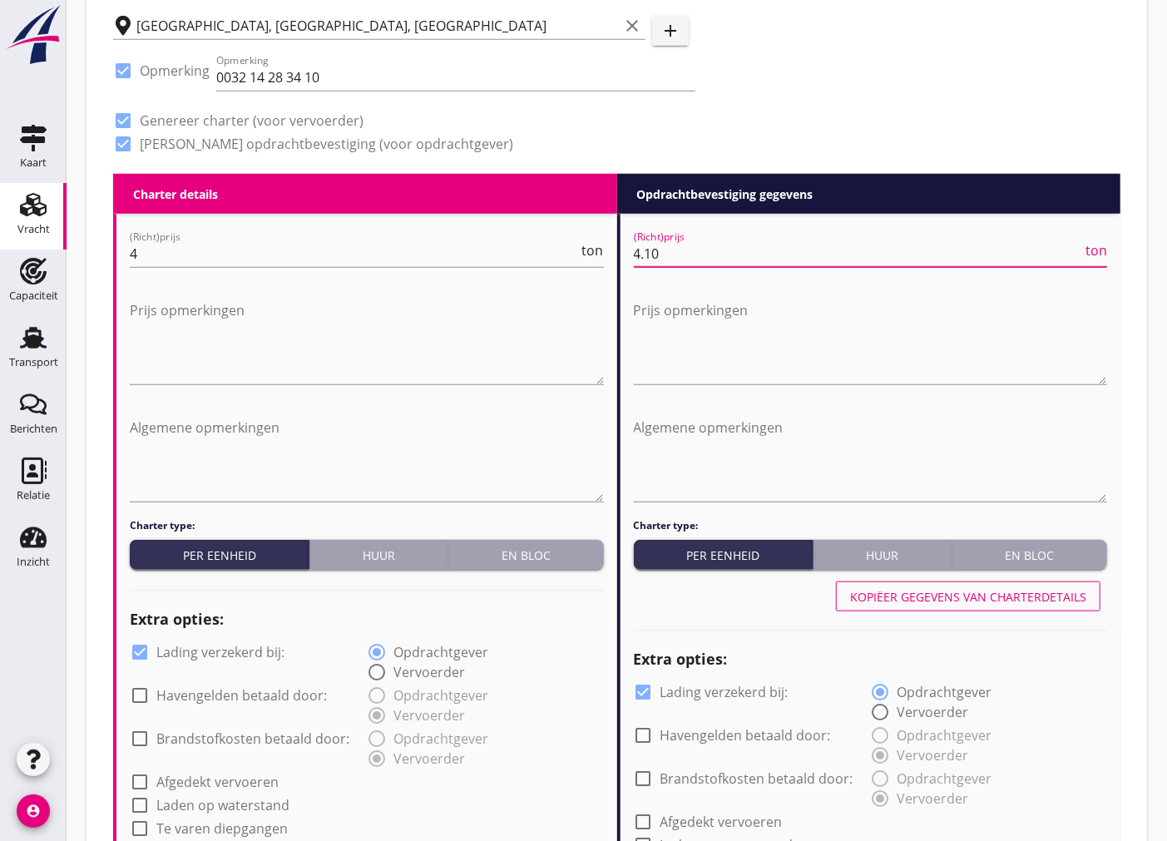
type input "4.10"
click at [138, 646] on div at bounding box center [140, 652] width 28 height 28
checkbox input "false"
click at [647, 695] on div at bounding box center [644, 692] width 28 height 28
checkbox input "false"
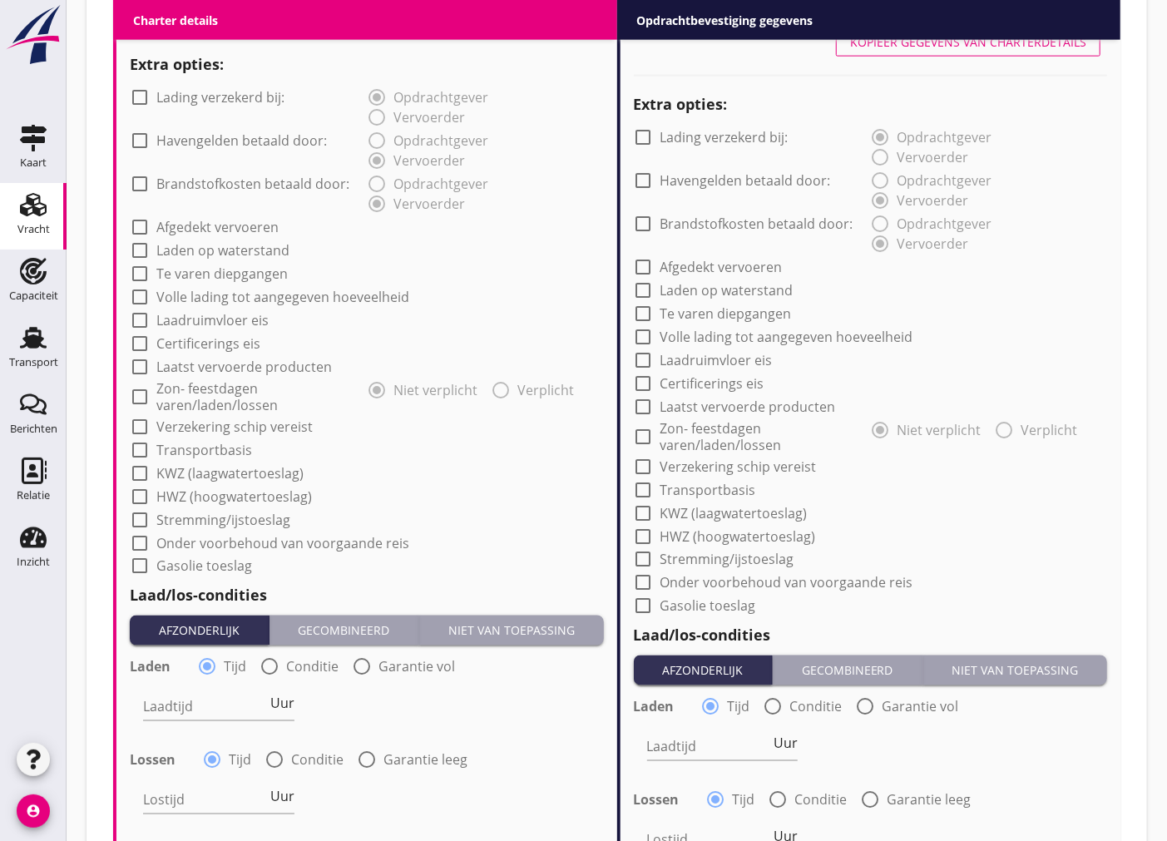
scroll to position [1290, 0]
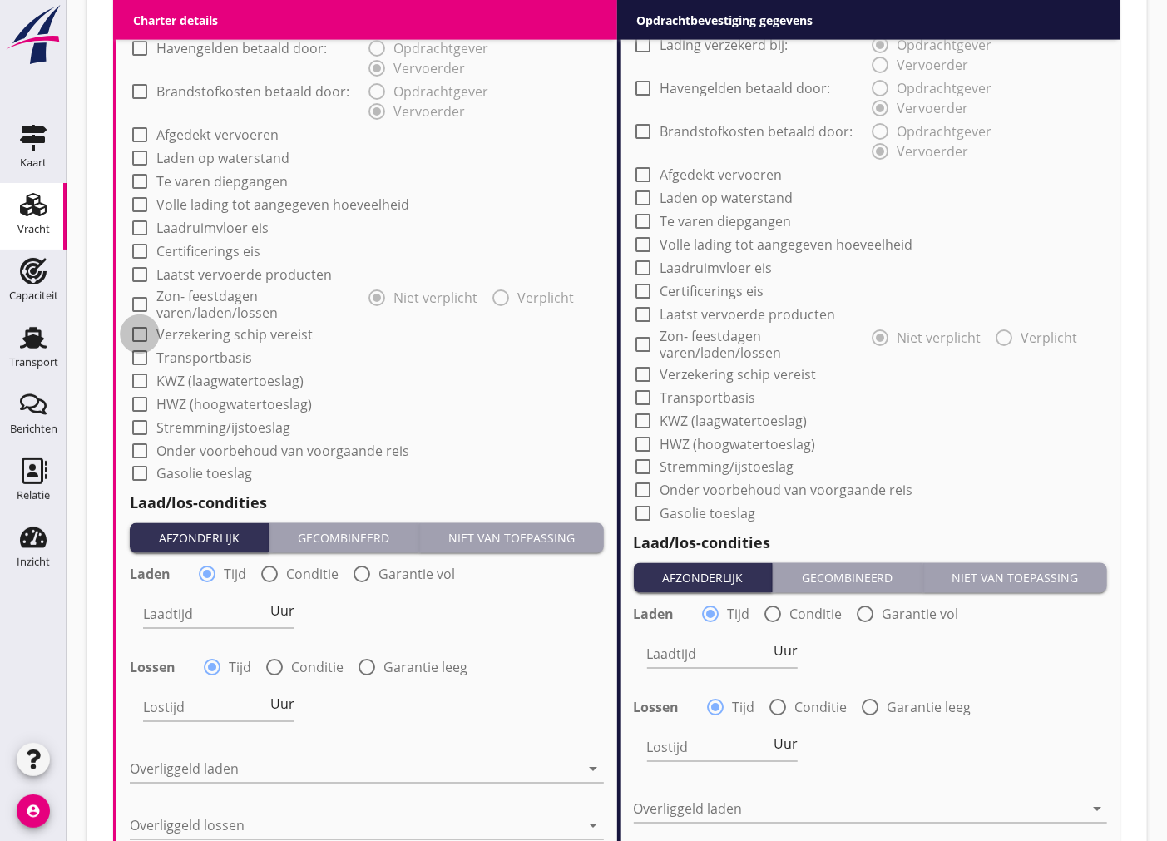
click at [134, 329] on div at bounding box center [140, 334] width 28 height 28
checkbox input "true"
click at [638, 369] on div at bounding box center [644, 374] width 28 height 28
checkbox input "true"
click at [190, 613] on input "Laadtijd" at bounding box center [205, 614] width 124 height 27
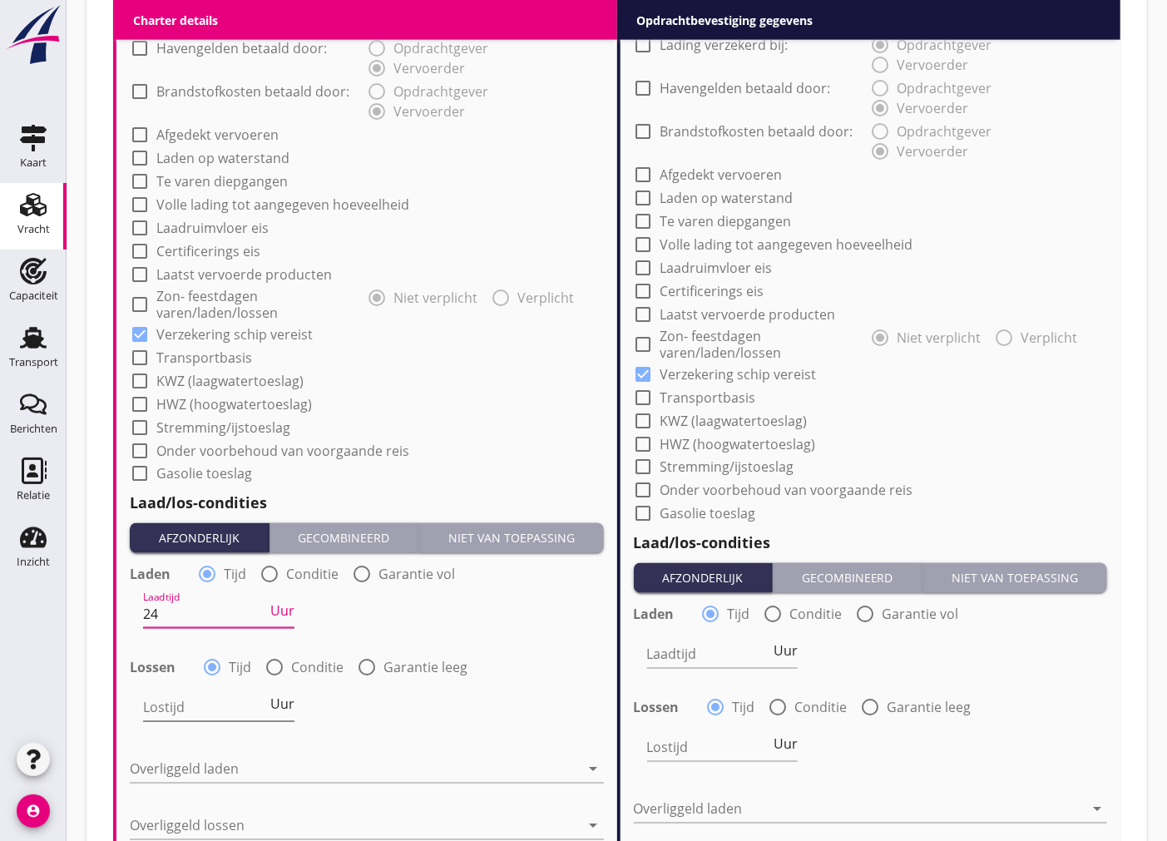
type input "24"
click at [231, 716] on input "Lostijd" at bounding box center [205, 708] width 124 height 27
type input "24"
click at [312, 775] on div at bounding box center [355, 769] width 451 height 27
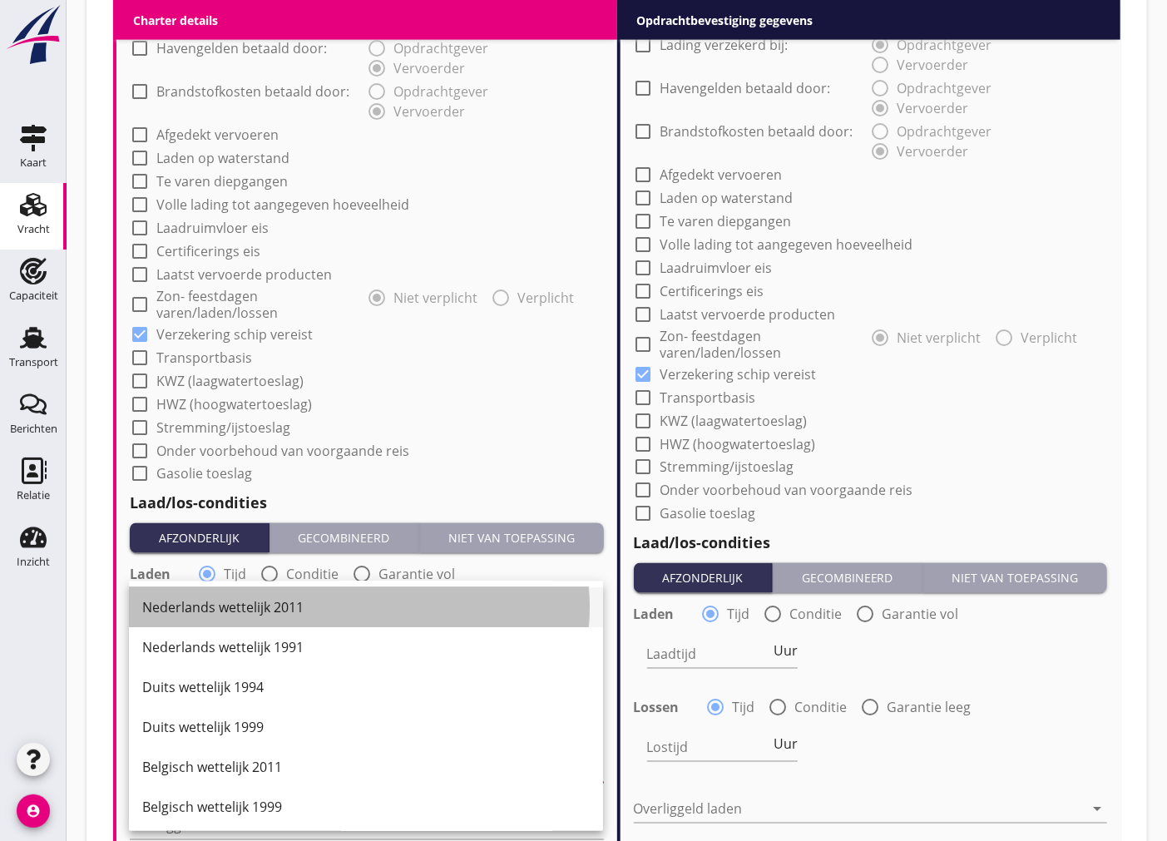
click at [298, 617] on div "Nederlands wettelijk 2011" at bounding box center [366, 608] width 448 height 20
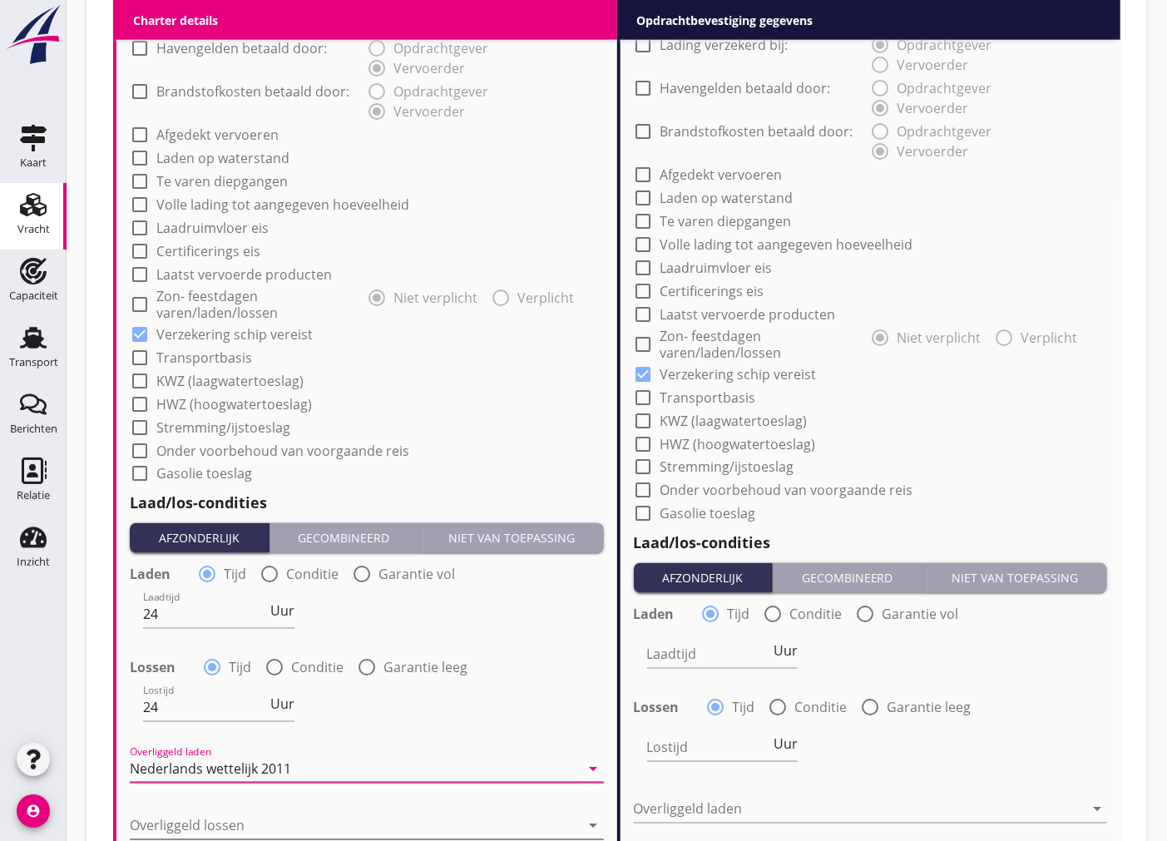
scroll to position [1475, 0]
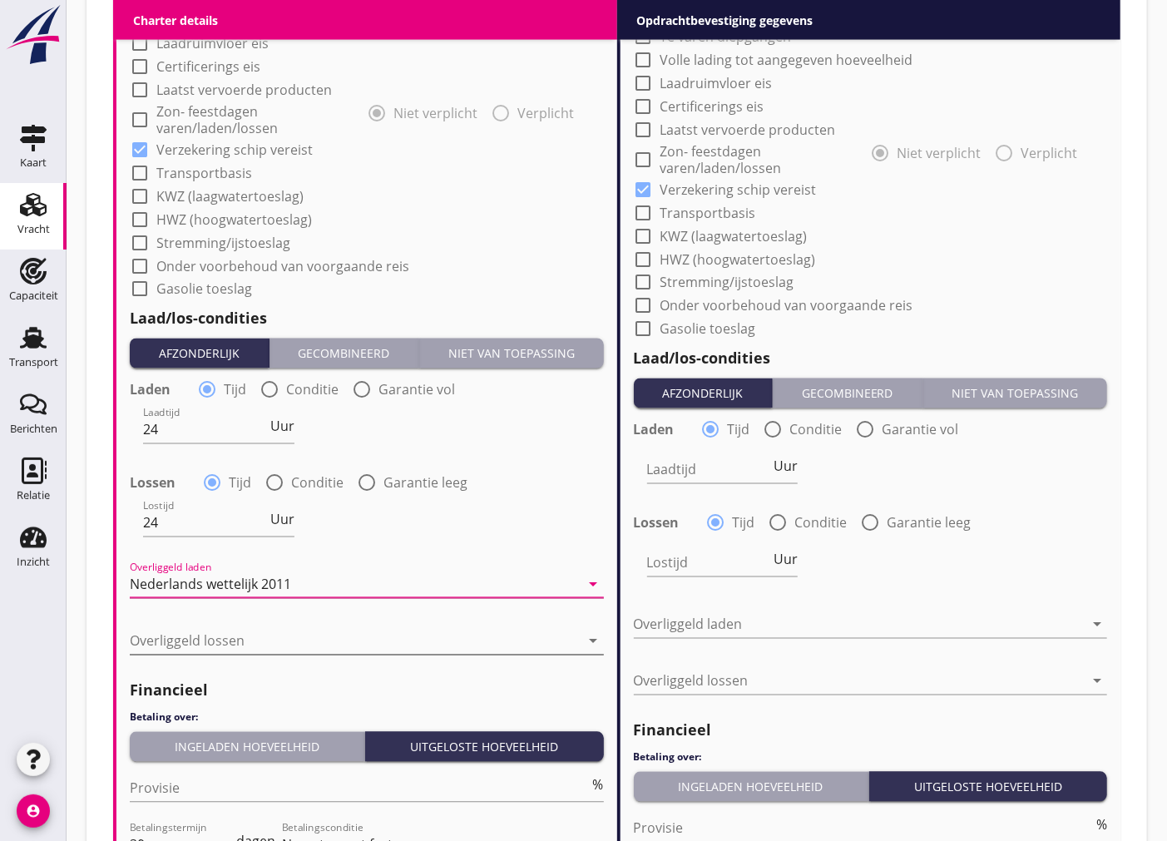
click at [221, 641] on div at bounding box center [355, 641] width 451 height 27
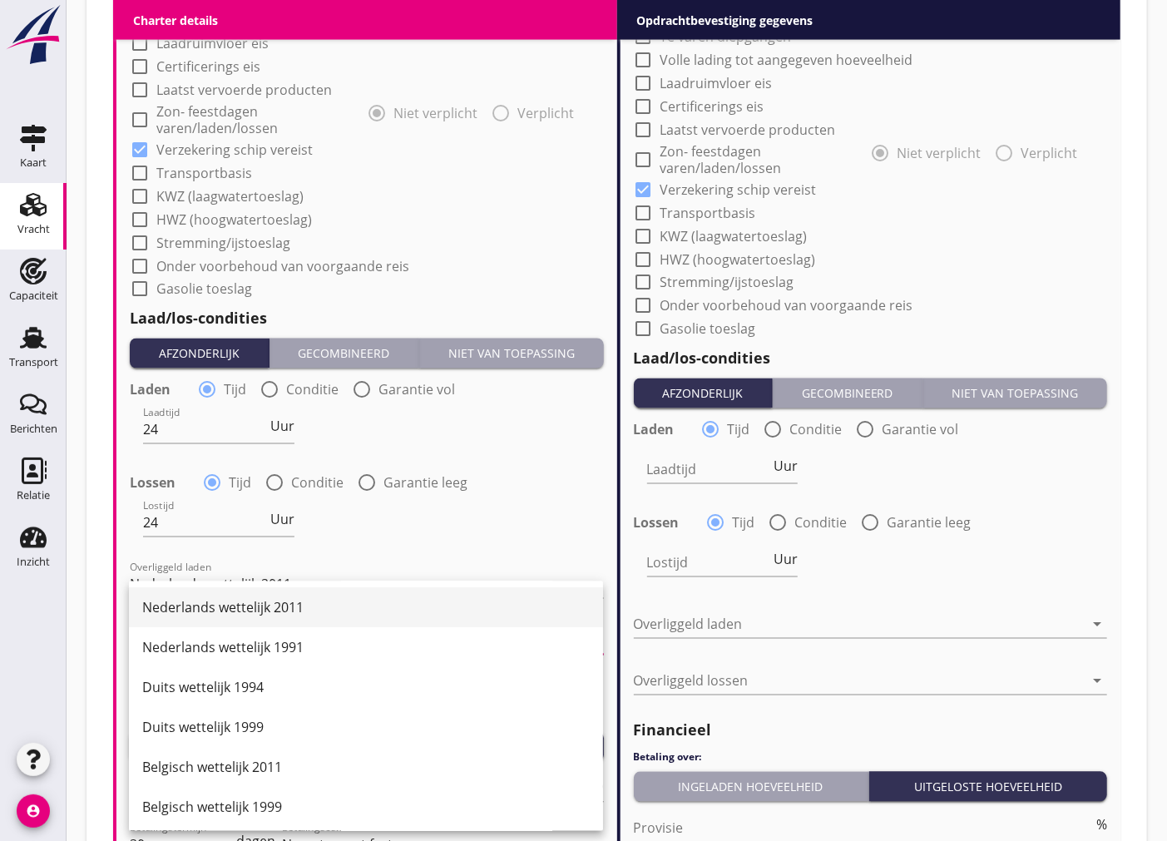
click at [276, 611] on div "Nederlands wettelijk 2011" at bounding box center [366, 608] width 448 height 20
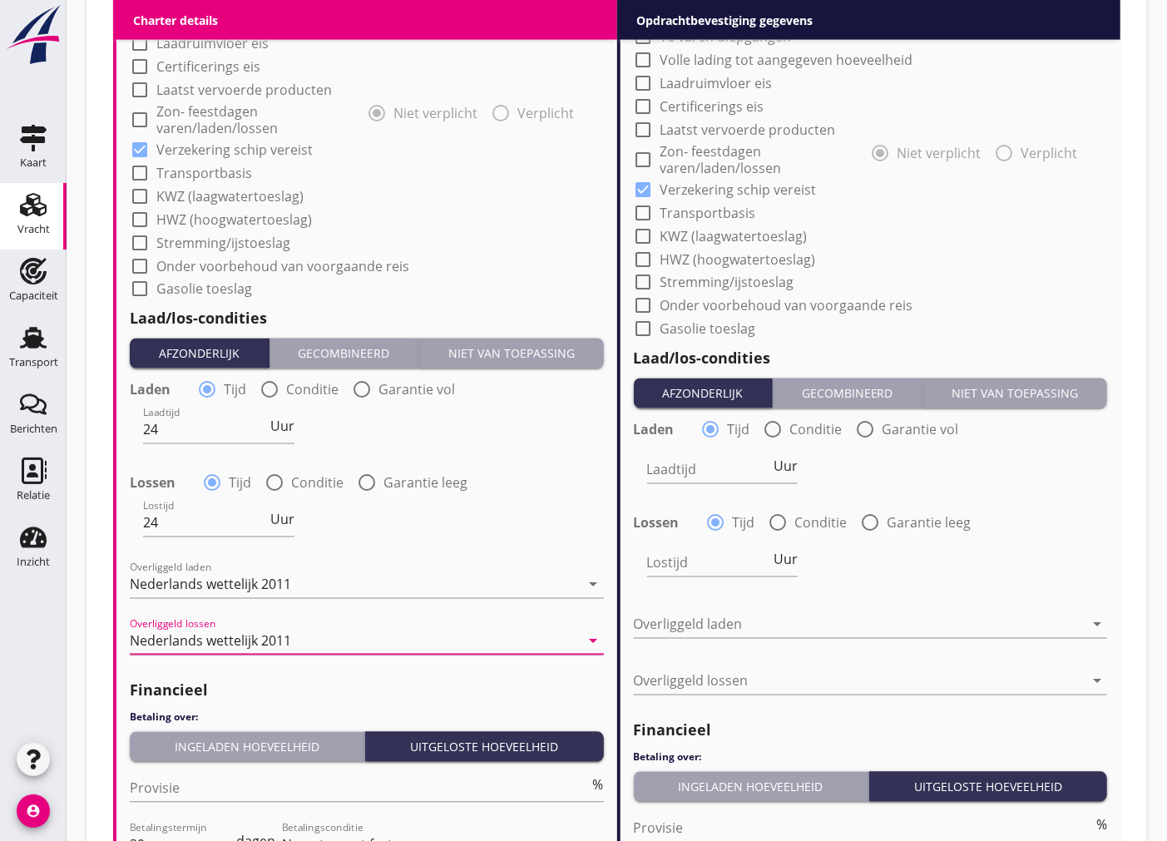
scroll to position [1659, 0]
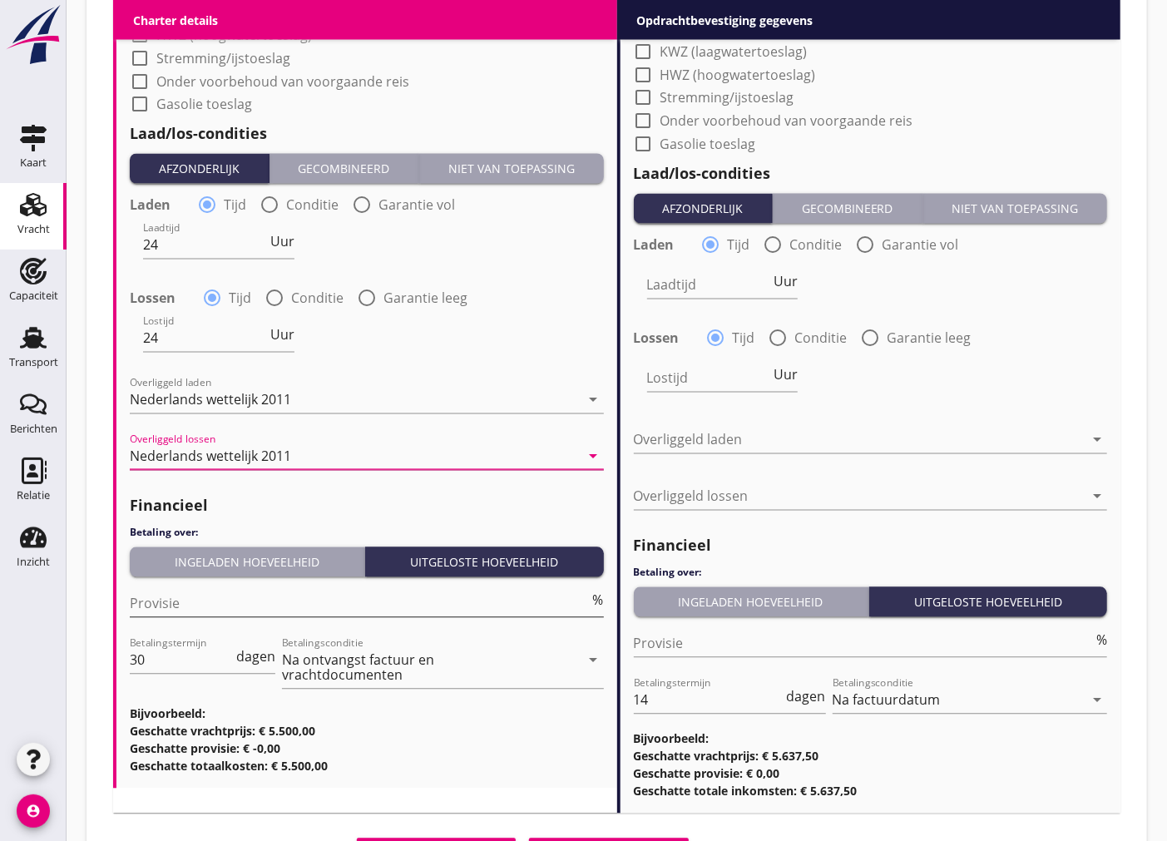
click at [281, 603] on input "Provisie" at bounding box center [360, 604] width 460 height 27
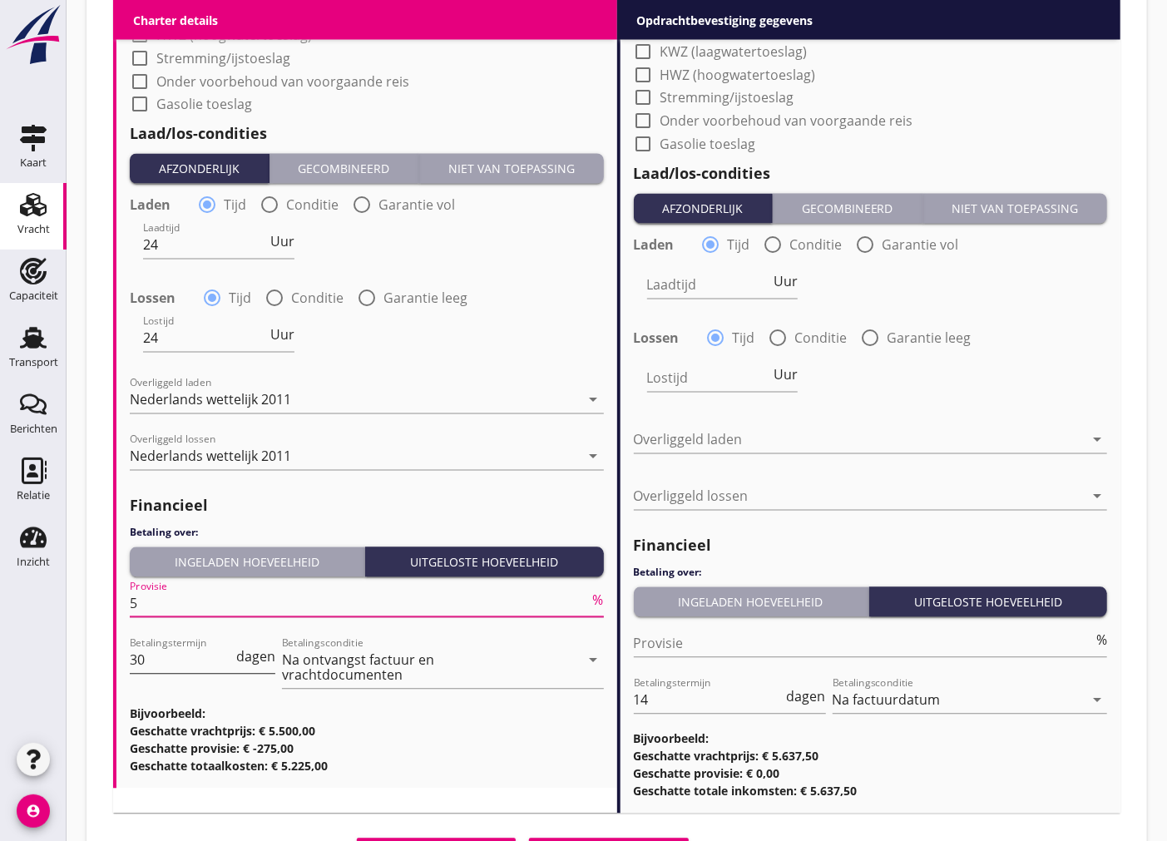
type input "5"
drag, startPoint x: 193, startPoint y: 670, endPoint x: 85, endPoint y: 661, distance: 108.5
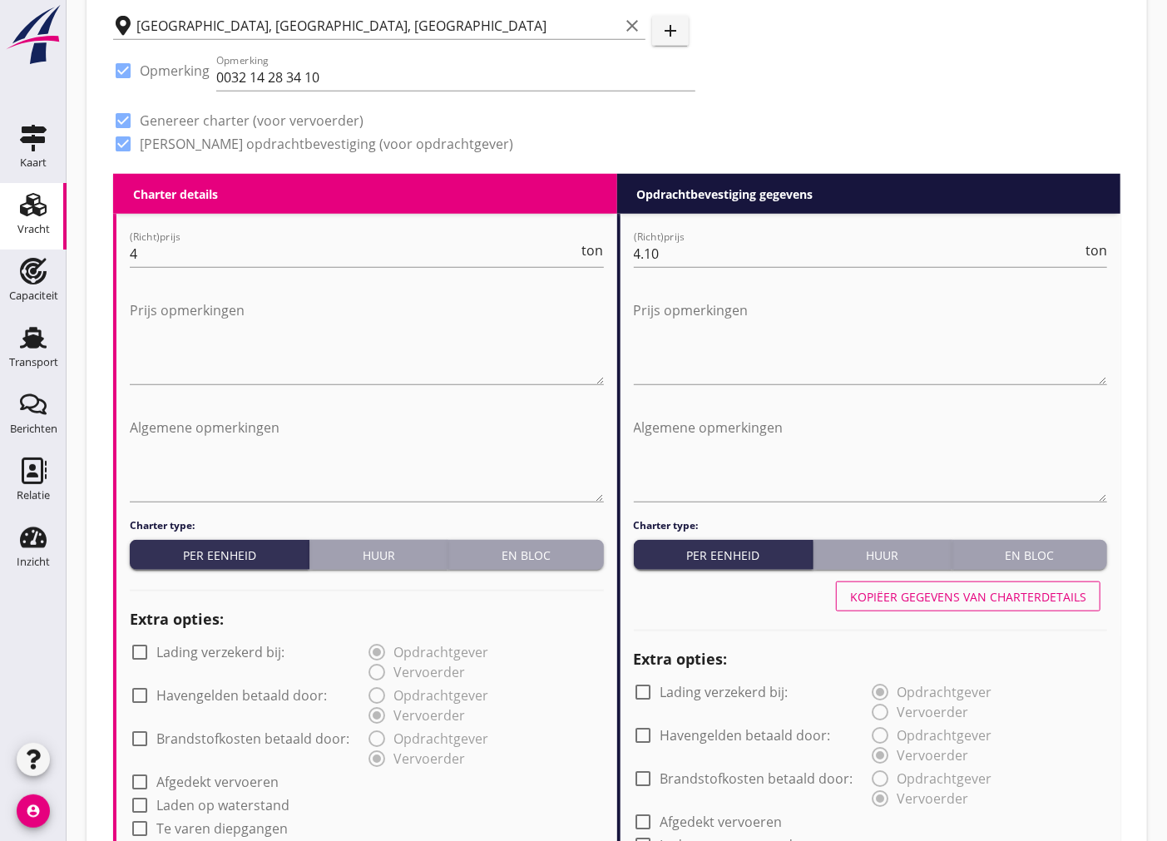
scroll to position [920, 0]
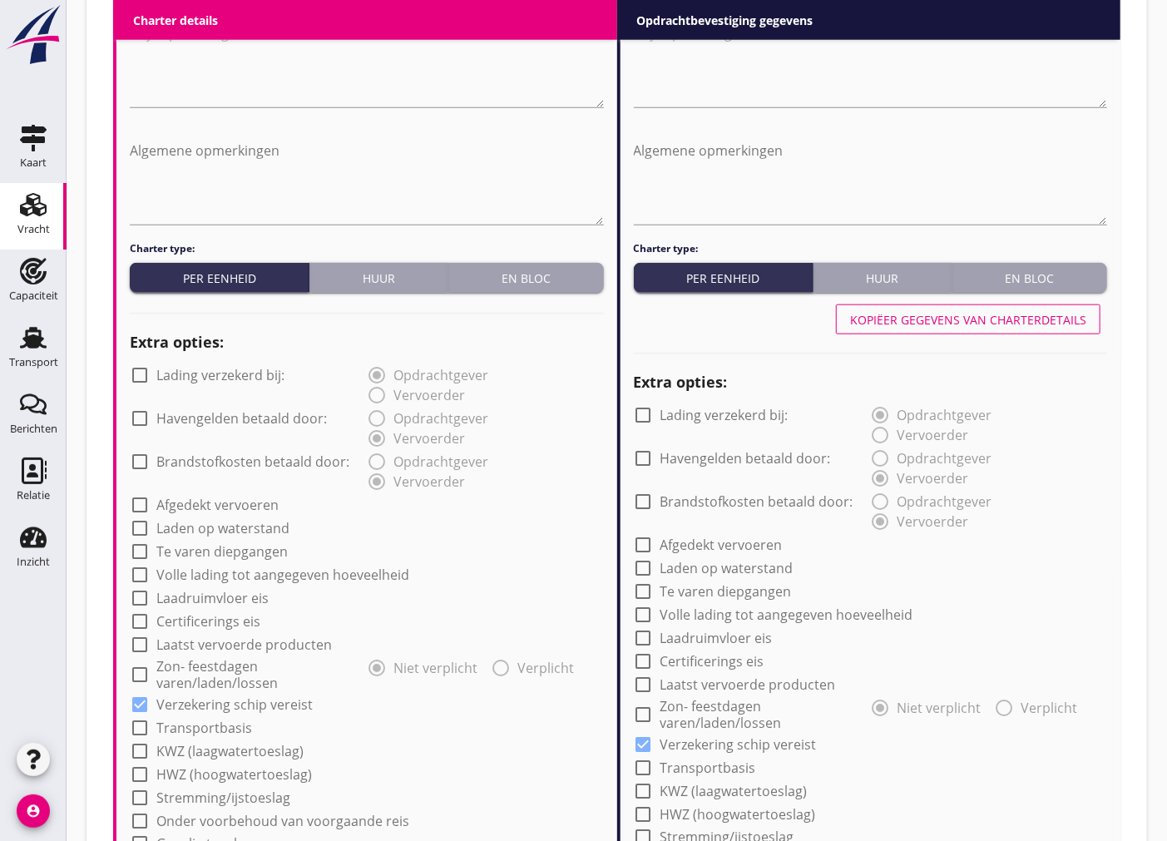
type input "14"
click at [967, 328] on button "Kopiëer gegevens van charterdetails" at bounding box center [968, 319] width 265 height 30
type input "24"
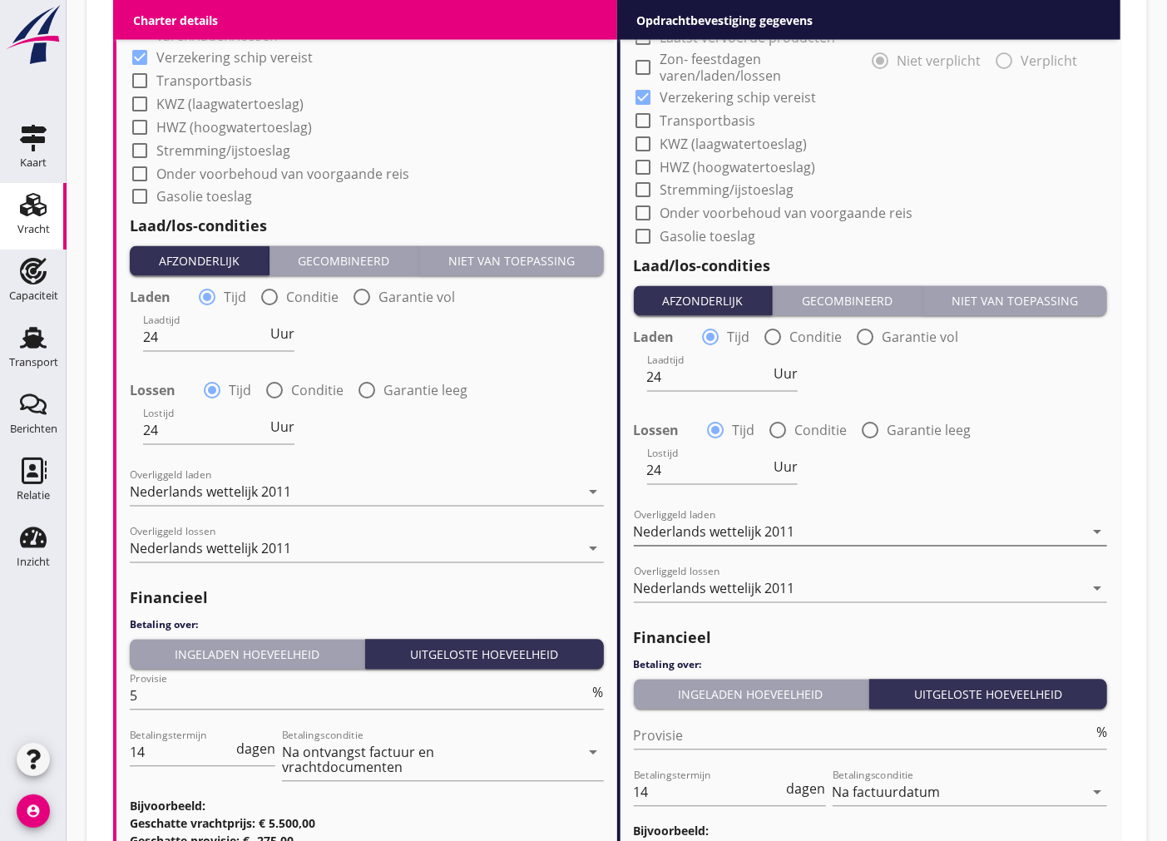
scroll to position [1743, 0]
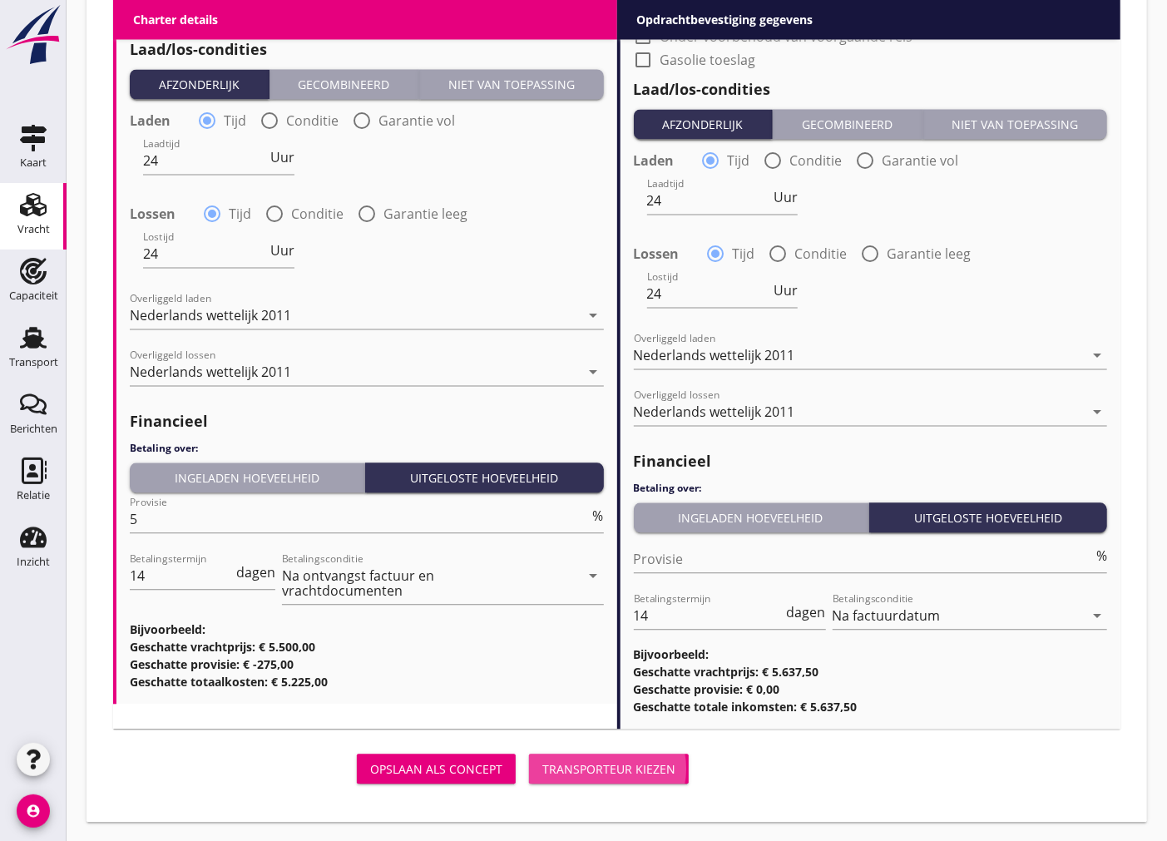
click at [591, 769] on div "Transporteur kiezen" at bounding box center [608, 769] width 133 height 17
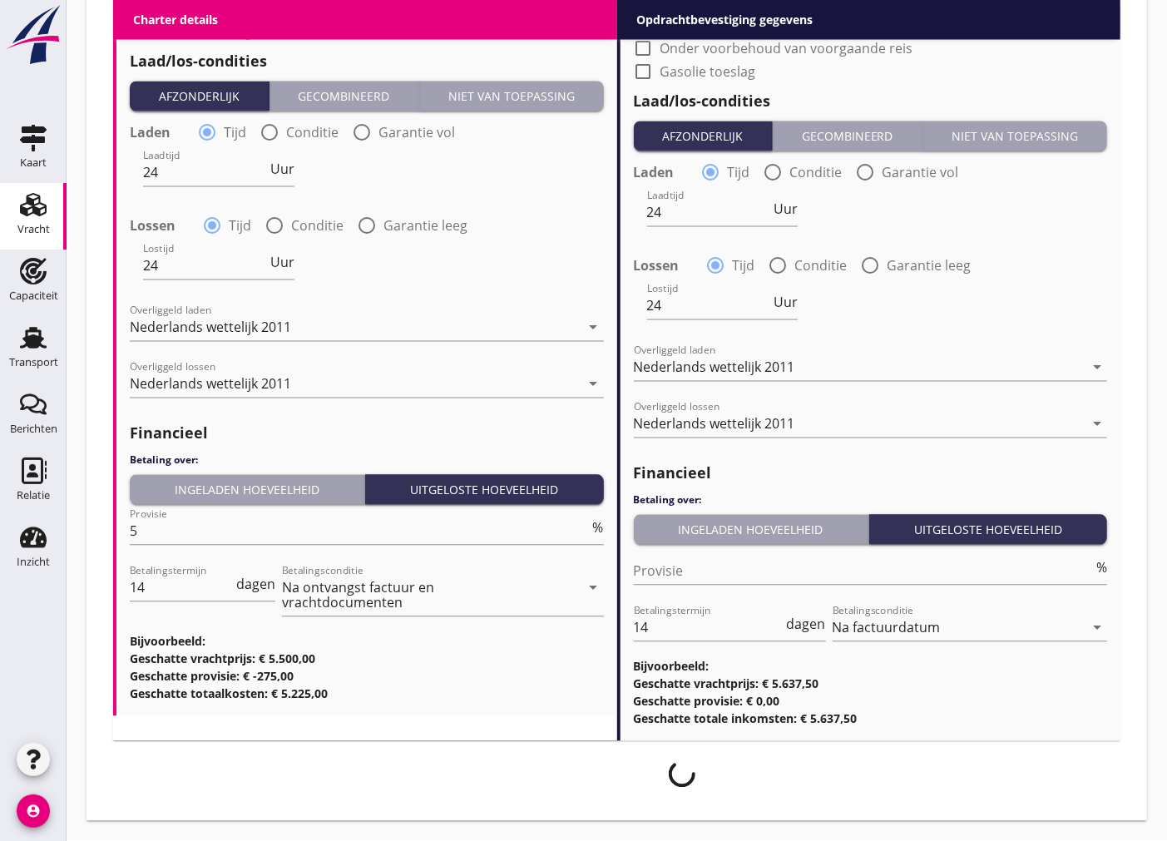
scroll to position [1731, 0]
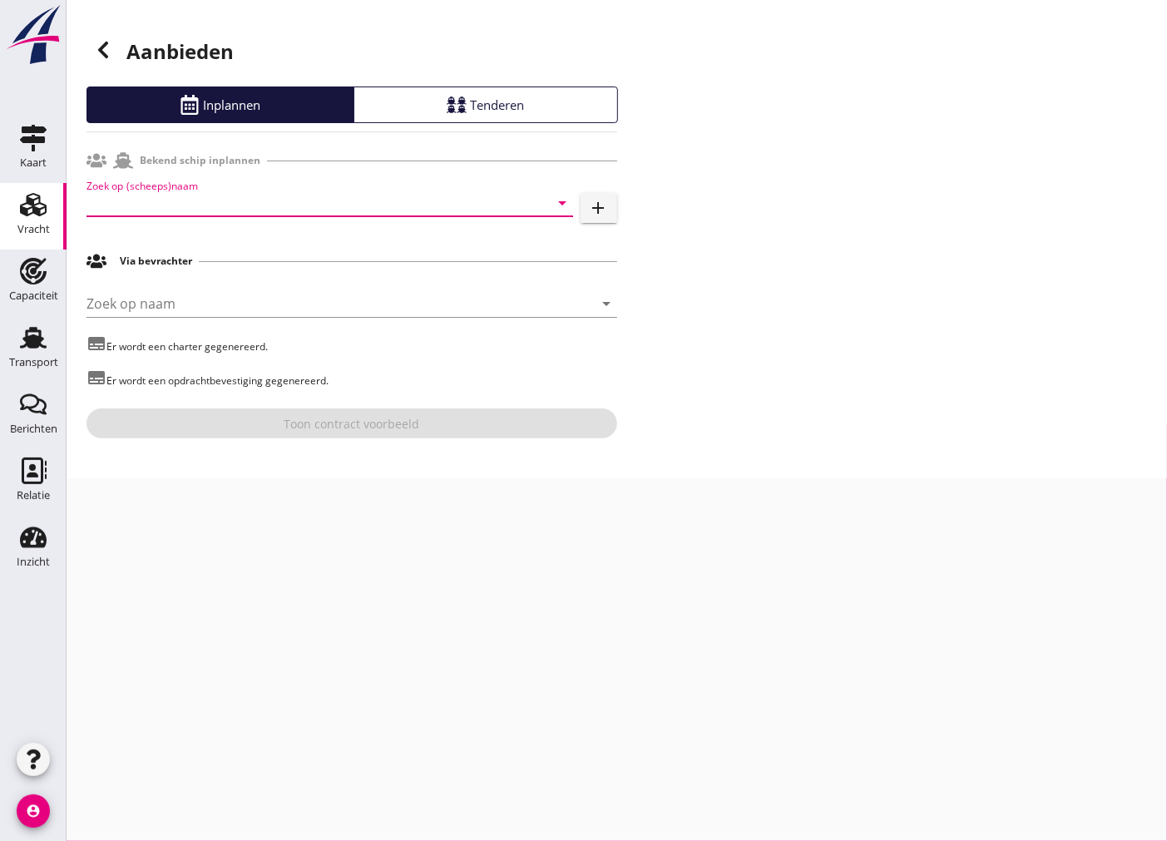
click at [270, 195] on input "Zoek op (scheeps)naam" at bounding box center [307, 203] width 440 height 27
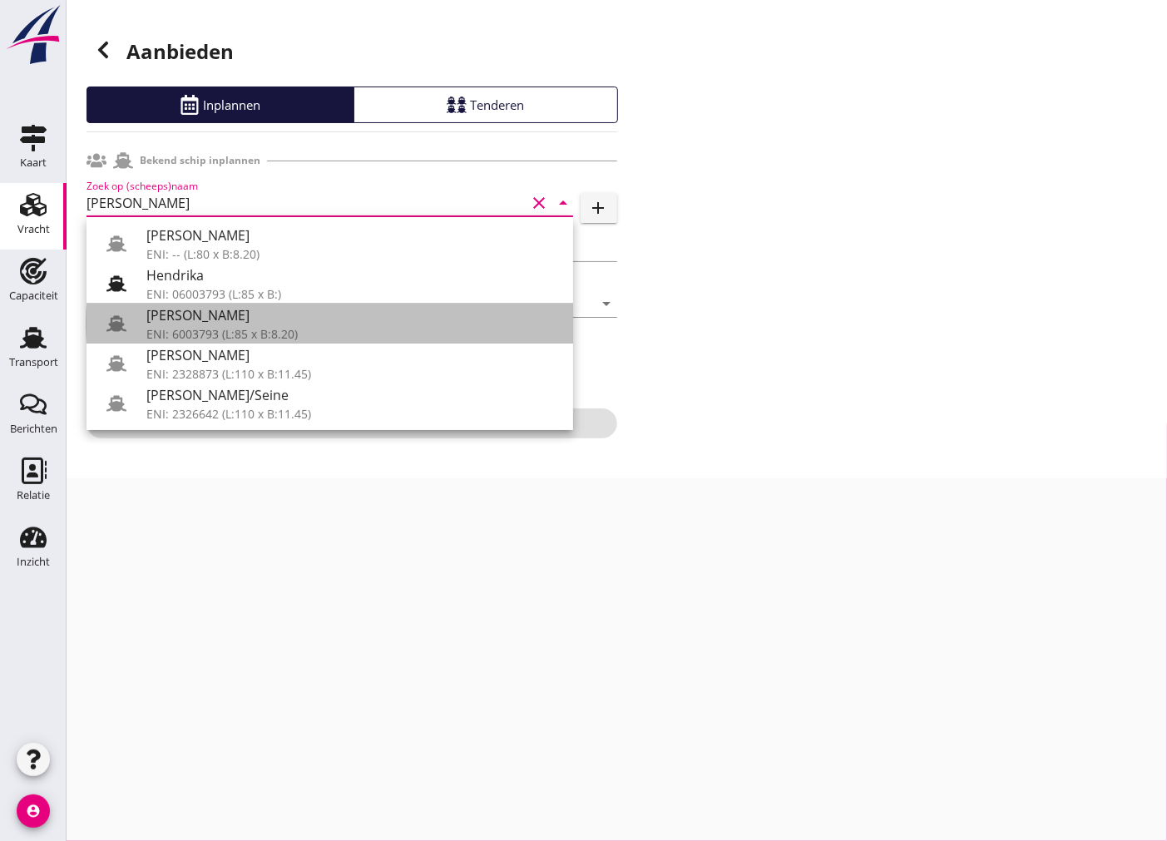
click at [348, 319] on div "[PERSON_NAME]" at bounding box center [352, 315] width 413 height 20
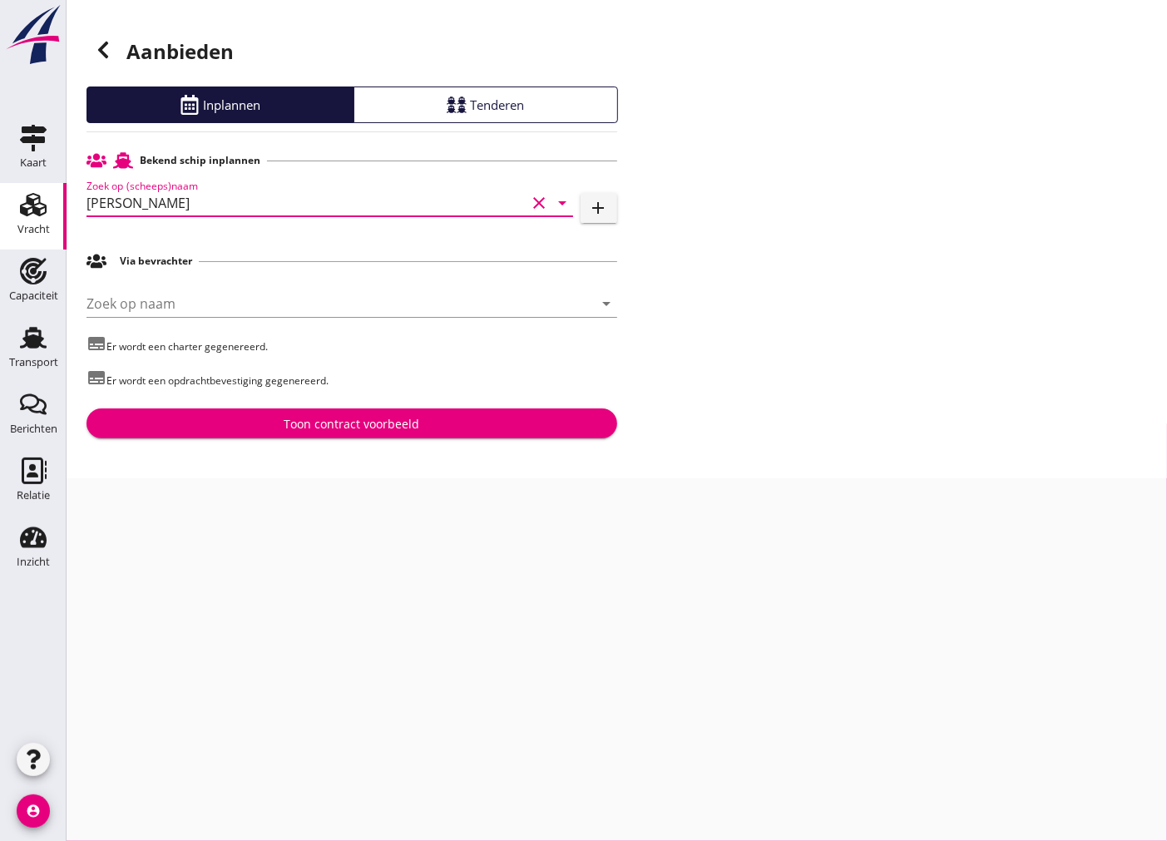
type input "[PERSON_NAME]"
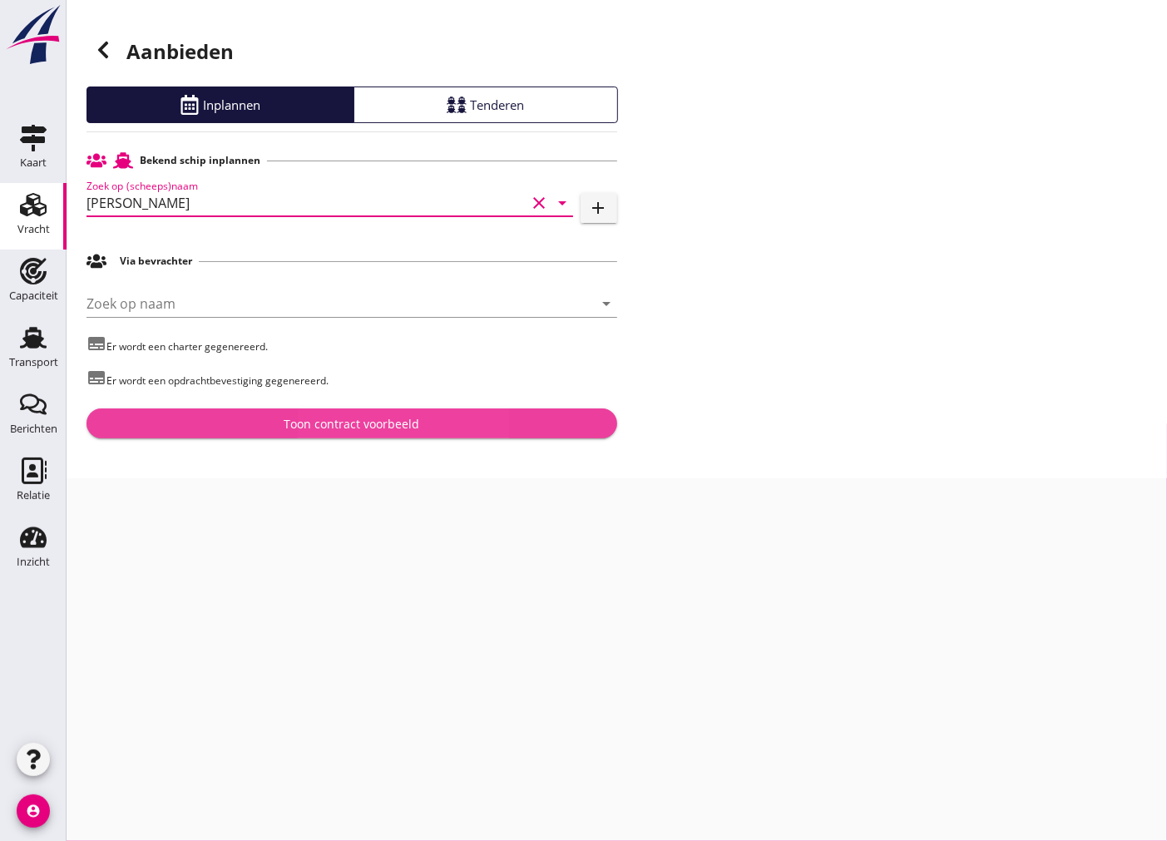
click at [212, 419] on div "Toon contract voorbeeld" at bounding box center [352, 423] width 504 height 17
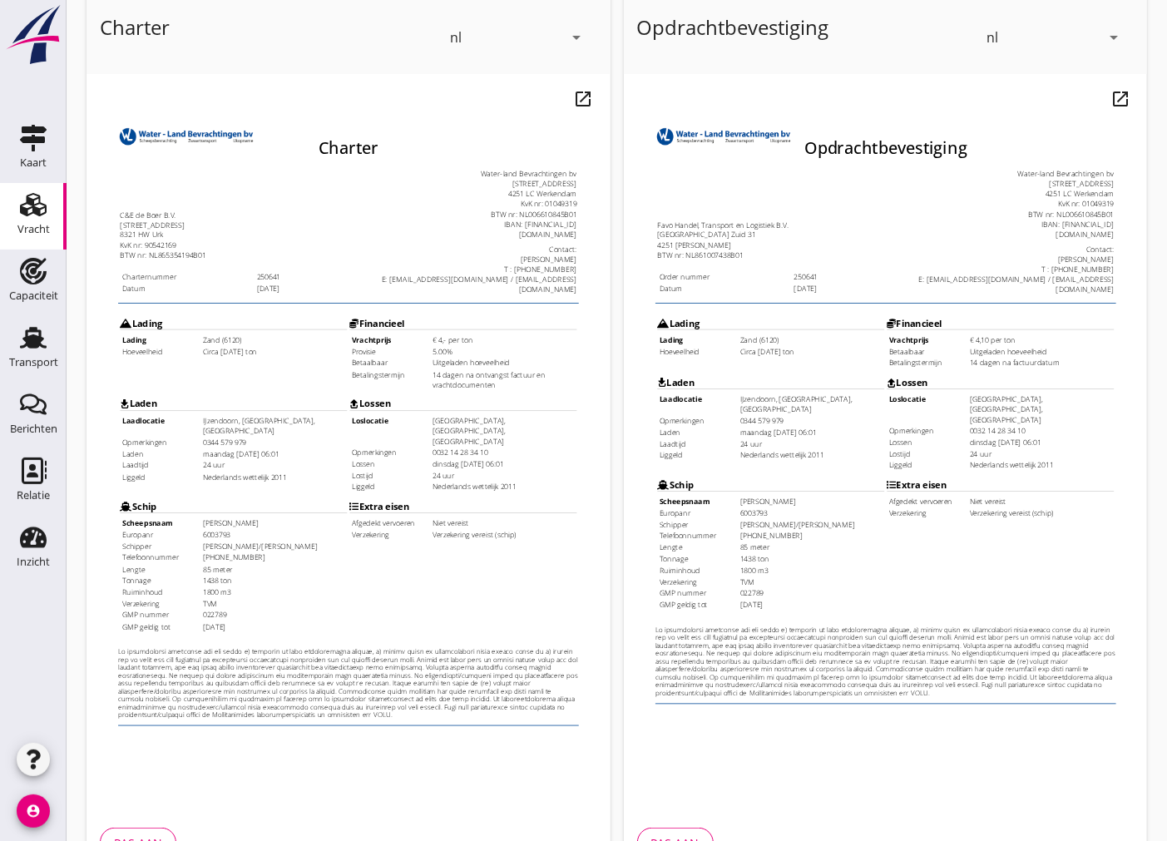
scroll to position [197, 0]
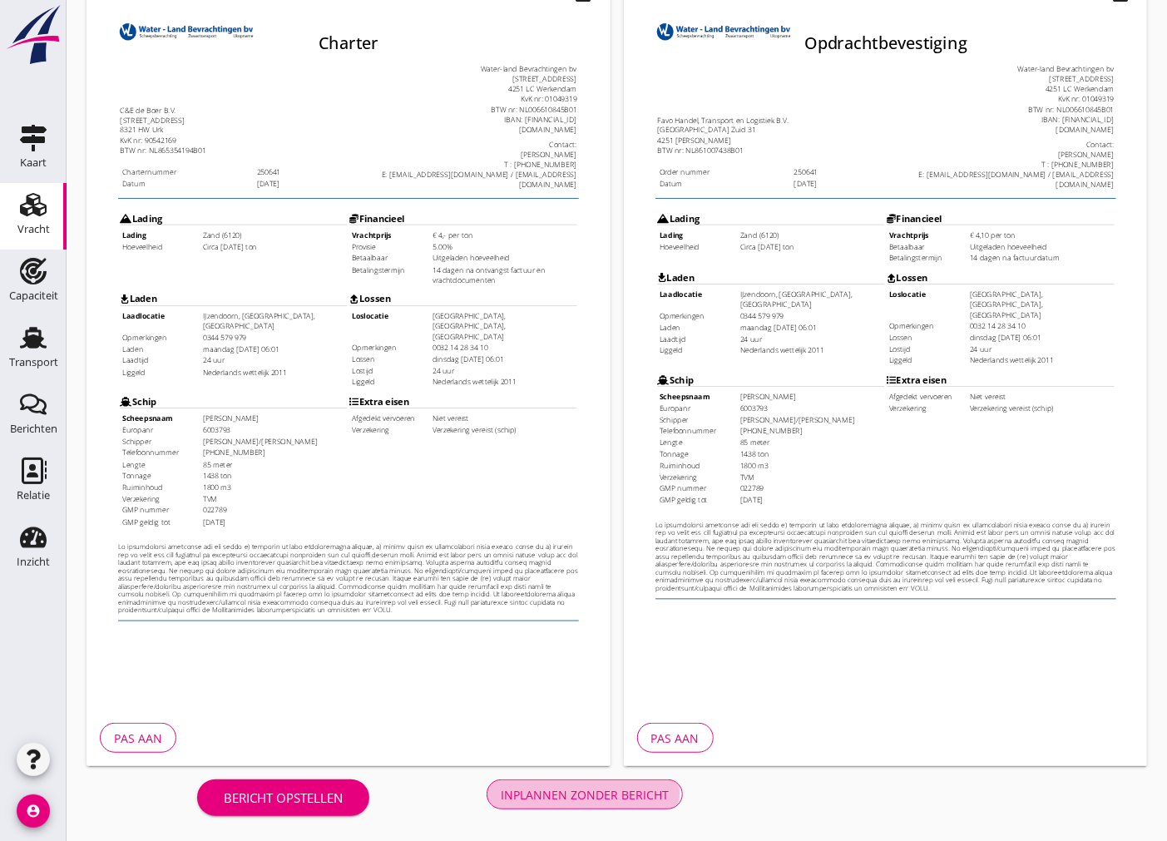
click at [601, 796] on div "Inplannen zonder bericht" at bounding box center [585, 794] width 168 height 17
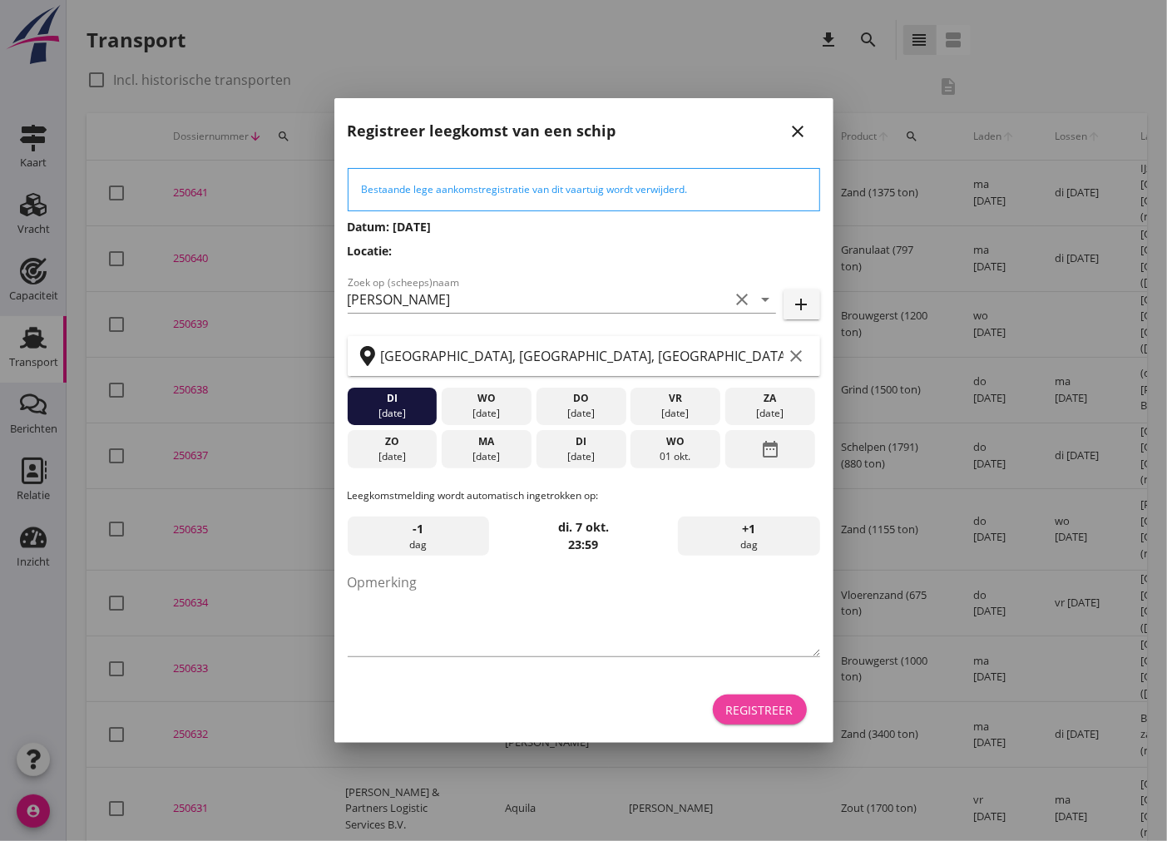
click at [769, 710] on div "Registreer" at bounding box center [759, 709] width 67 height 17
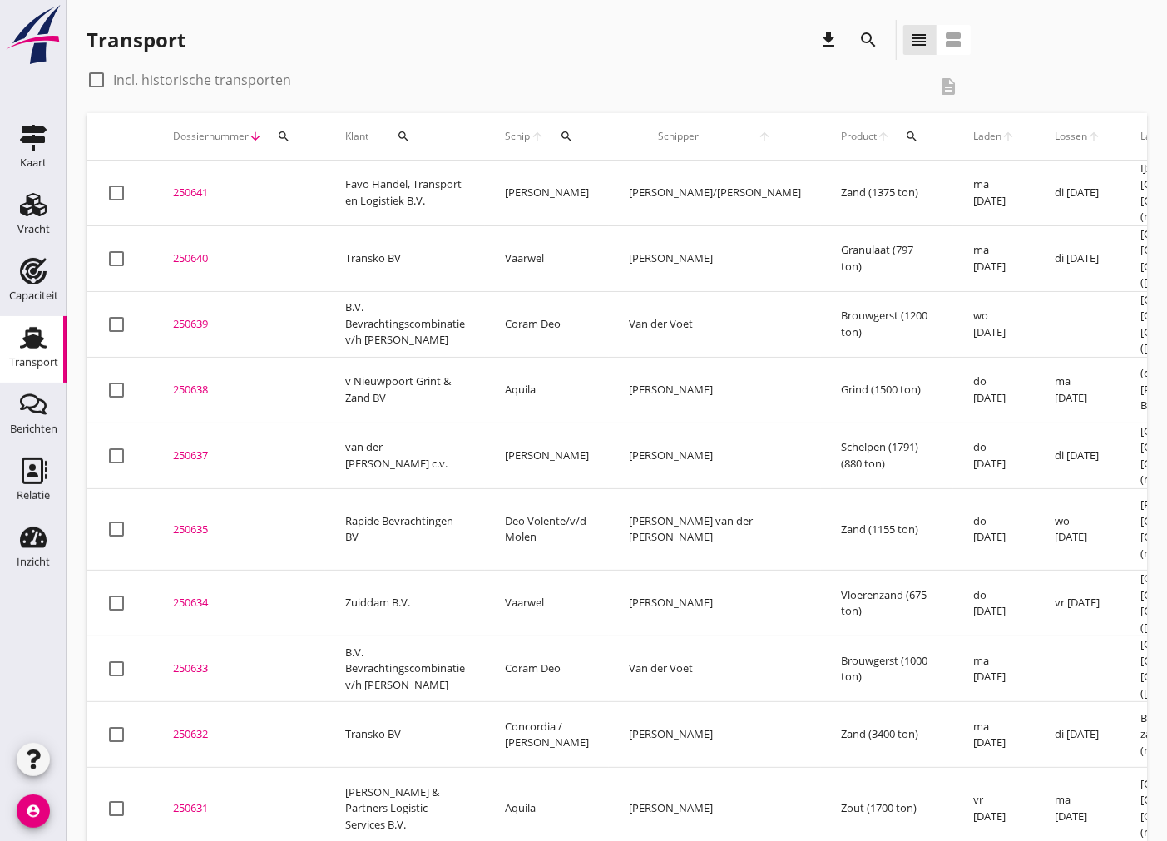
click at [190, 191] on div "250641" at bounding box center [239, 193] width 132 height 17
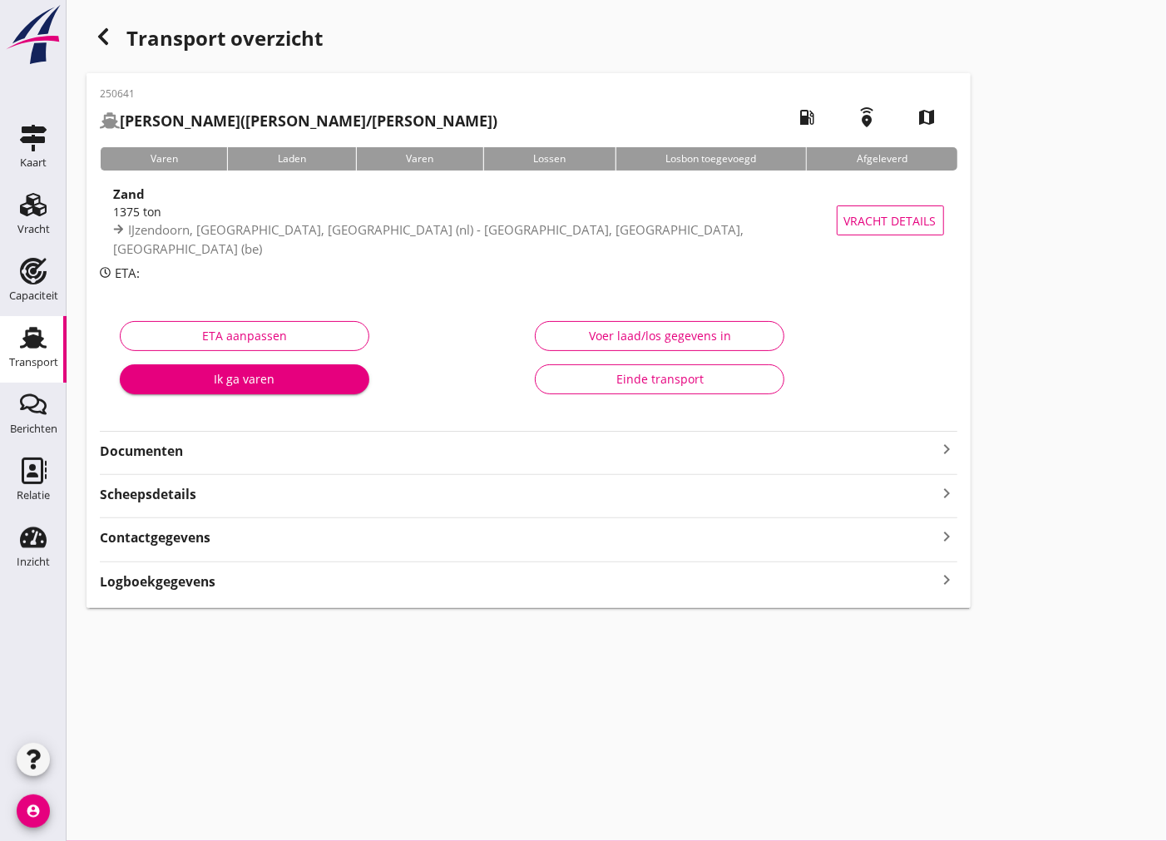
click at [480, 477] on div "Scheepsdetails keyboard_arrow_right" at bounding box center [529, 489] width 858 height 30
click at [491, 449] on strong "Documenten" at bounding box center [519, 451] width 838 height 19
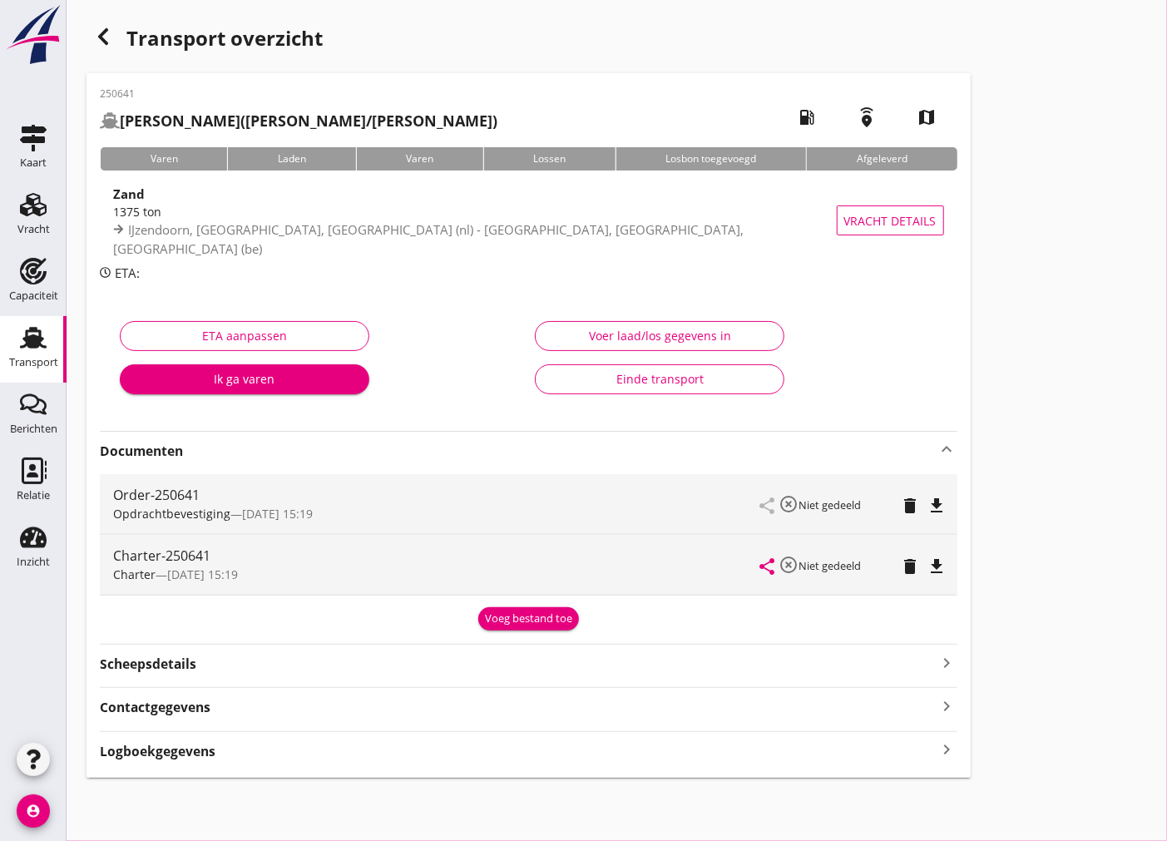
click at [947, 502] on div "file_download" at bounding box center [937, 506] width 23 height 20
click at [941, 561] on icon "file_download" at bounding box center [937, 566] width 20 height 20
click at [47, 349] on div "Transport" at bounding box center [33, 337] width 40 height 27
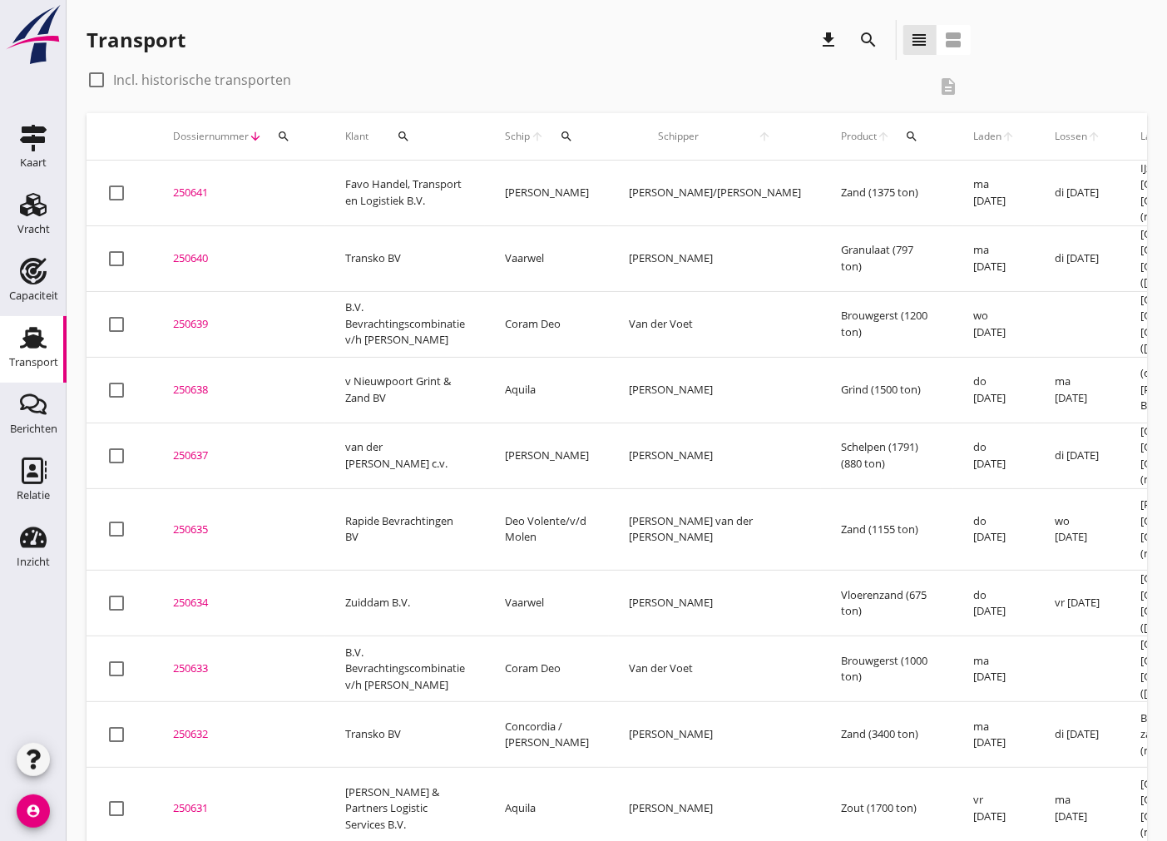
click at [100, 81] on div at bounding box center [96, 80] width 28 height 28
checkbox input "true"
